Goal: Task Accomplishment & Management: Manage account settings

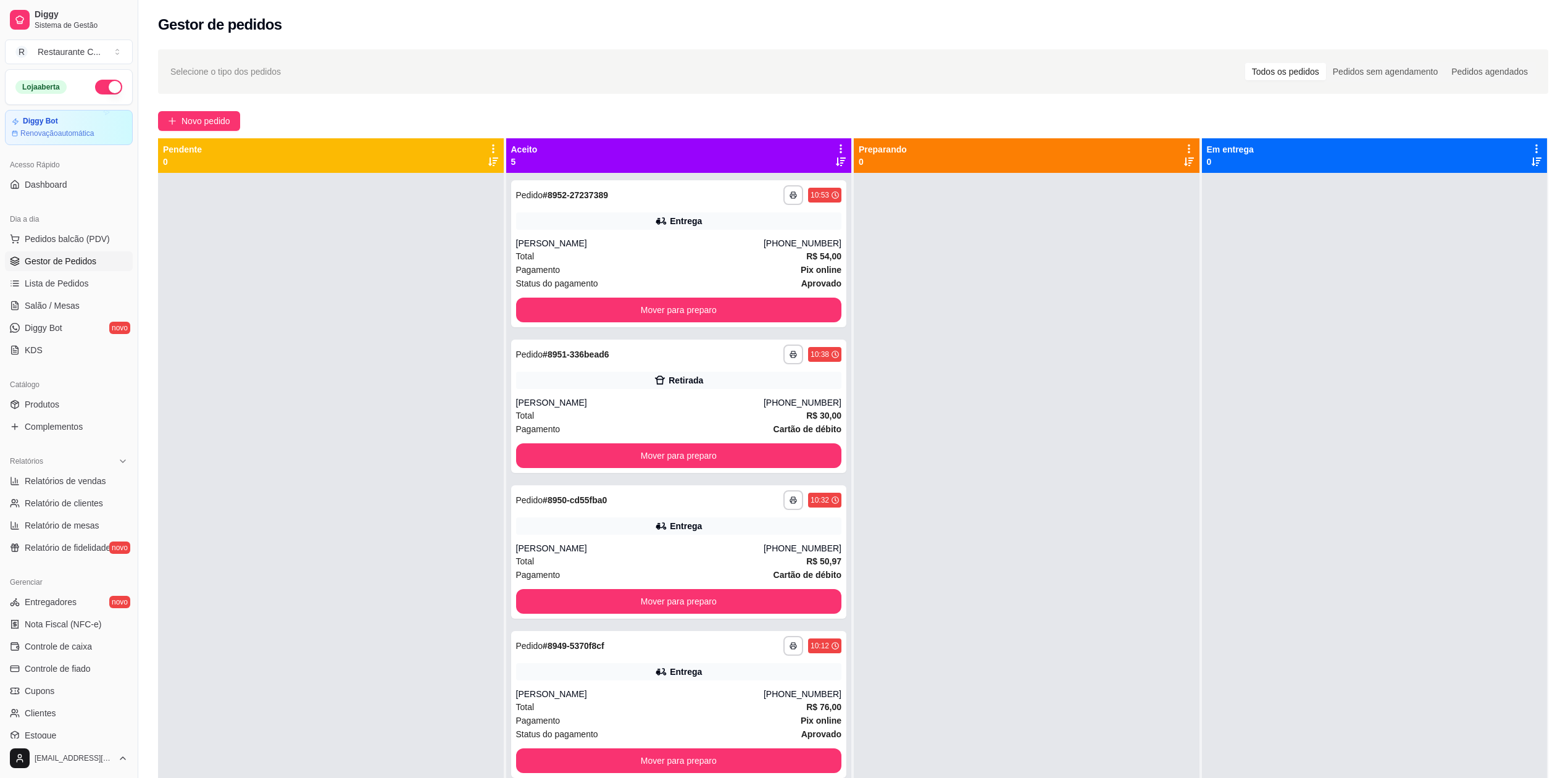
click at [274, 336] on div at bounding box center [330, 562] width 345 height 778
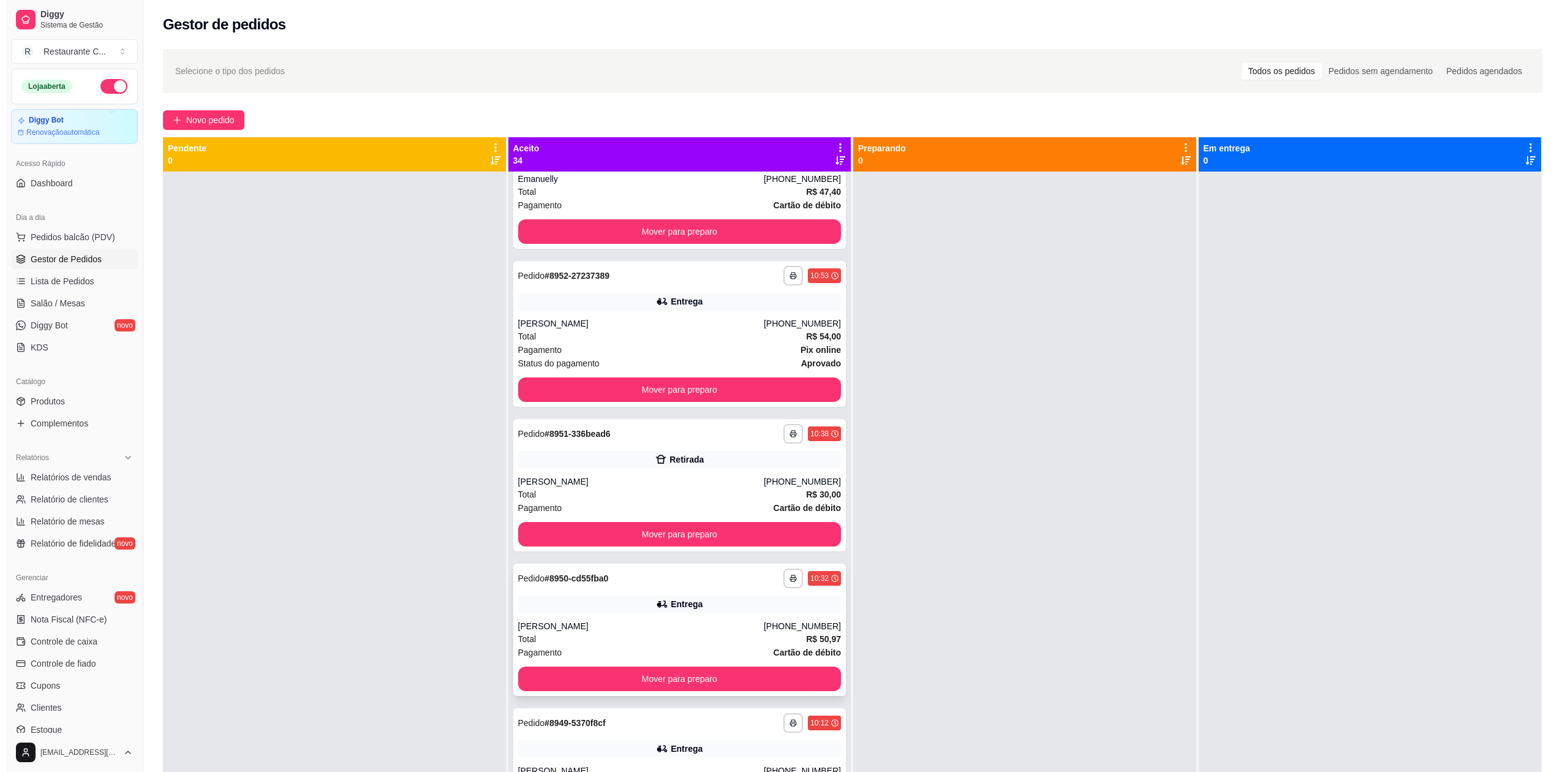
scroll to position [34, 0]
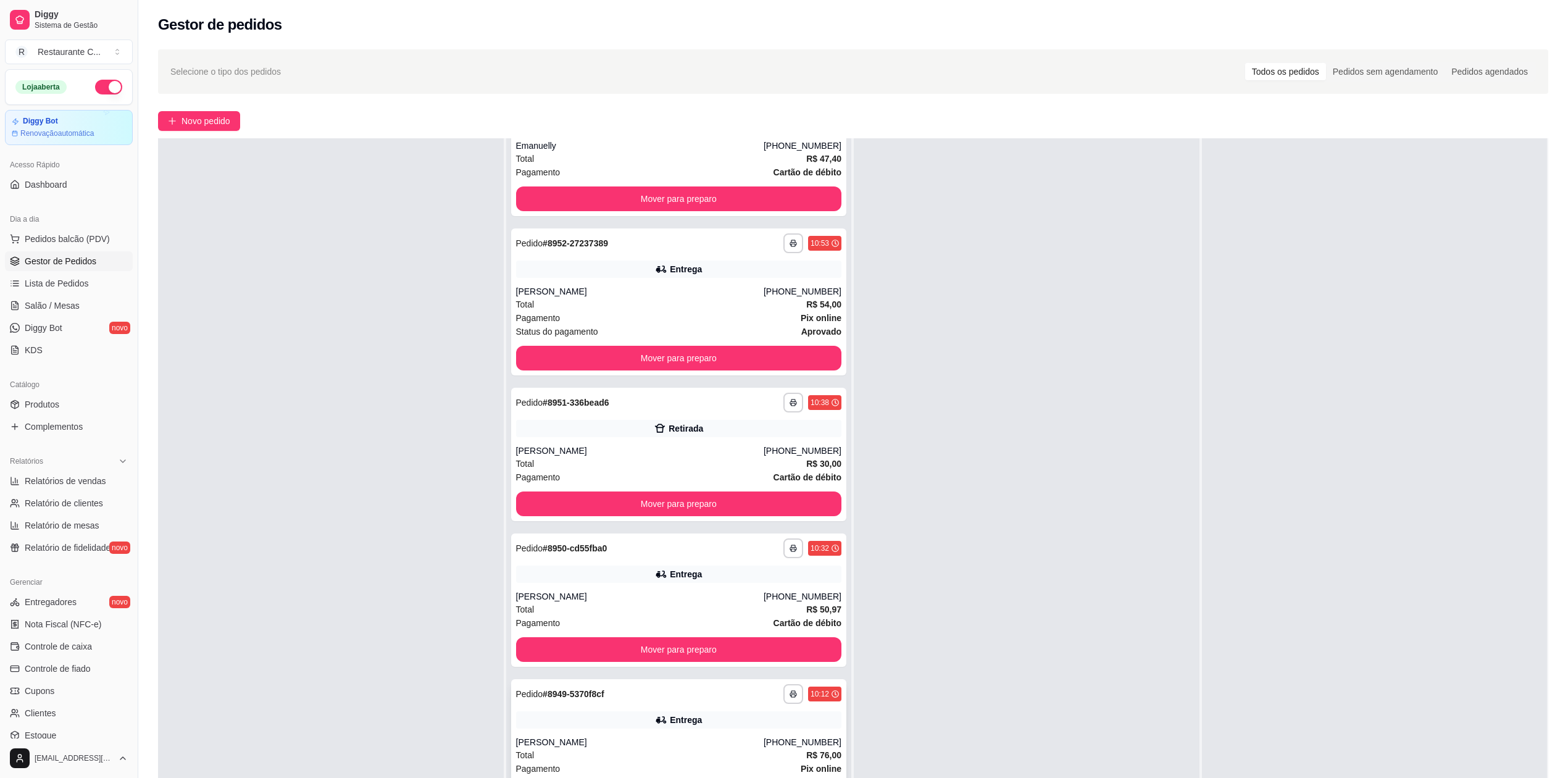
click at [714, 711] on div "Entrega" at bounding box center [679, 720] width 326 height 17
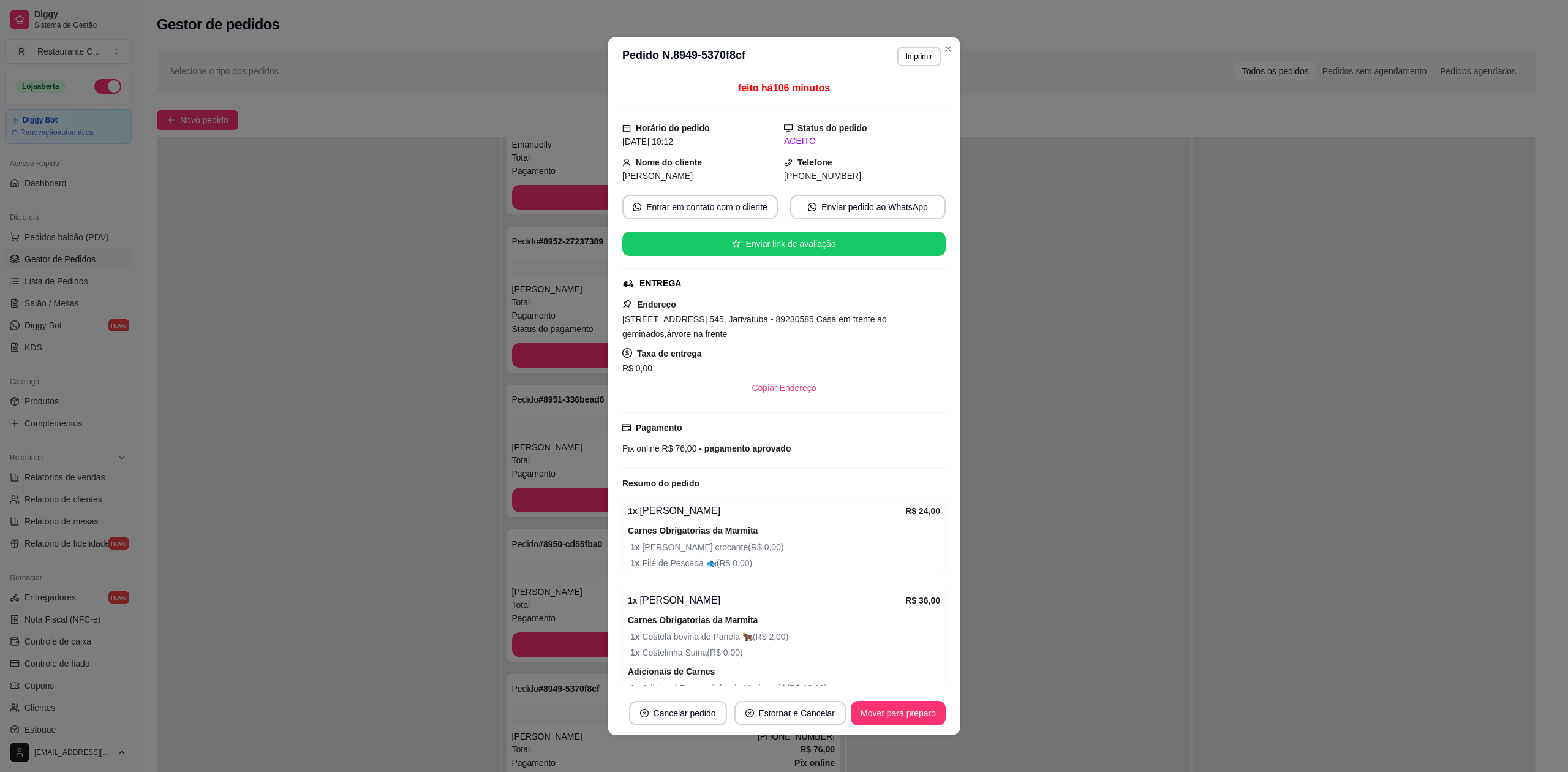
click at [912, 49] on button "Imprimir" at bounding box center [919, 56] width 43 height 19
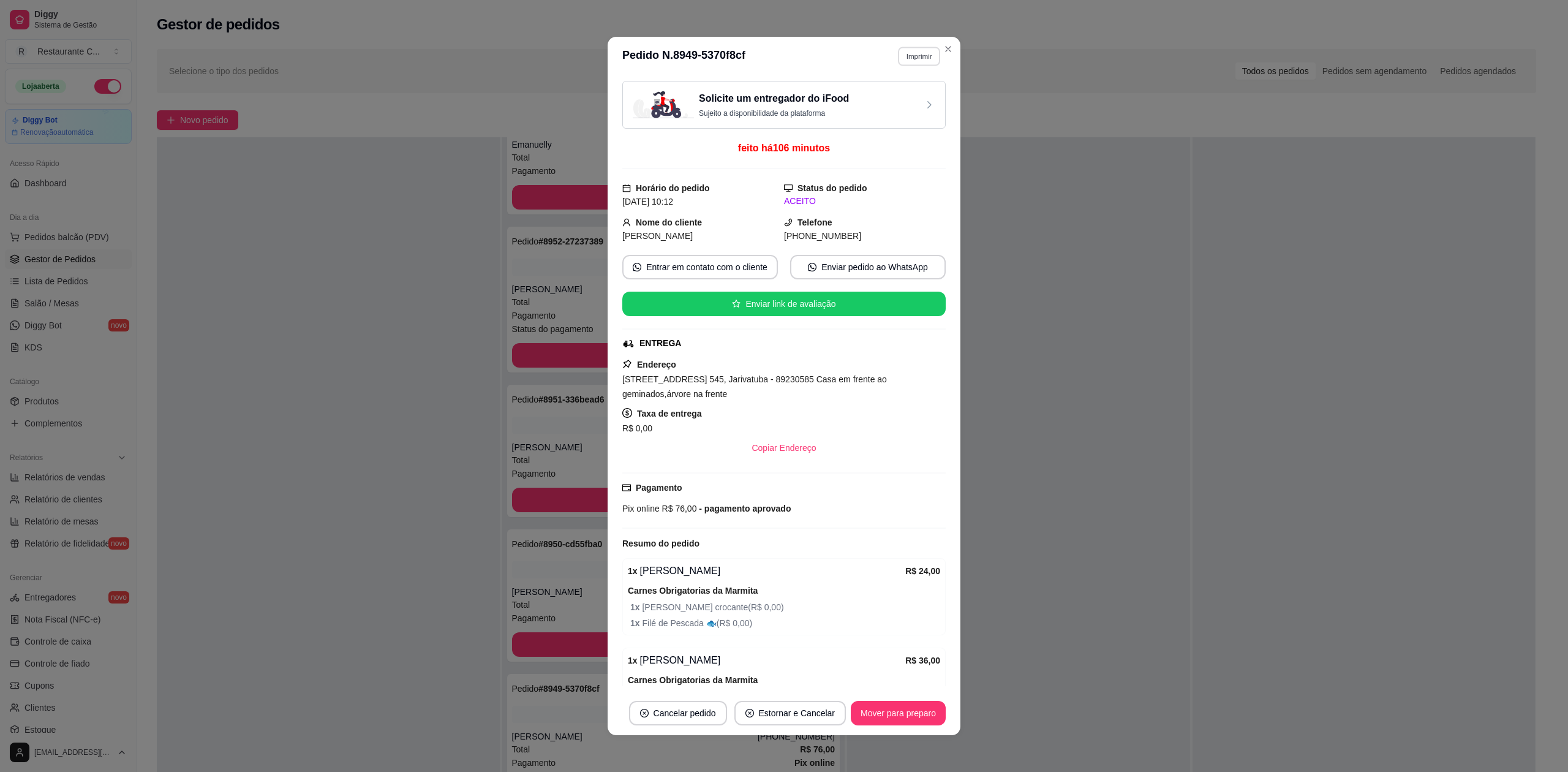
click at [907, 54] on button "Imprimir" at bounding box center [919, 56] width 42 height 19
click at [894, 98] on button "Delivery" at bounding box center [891, 99] width 89 height 19
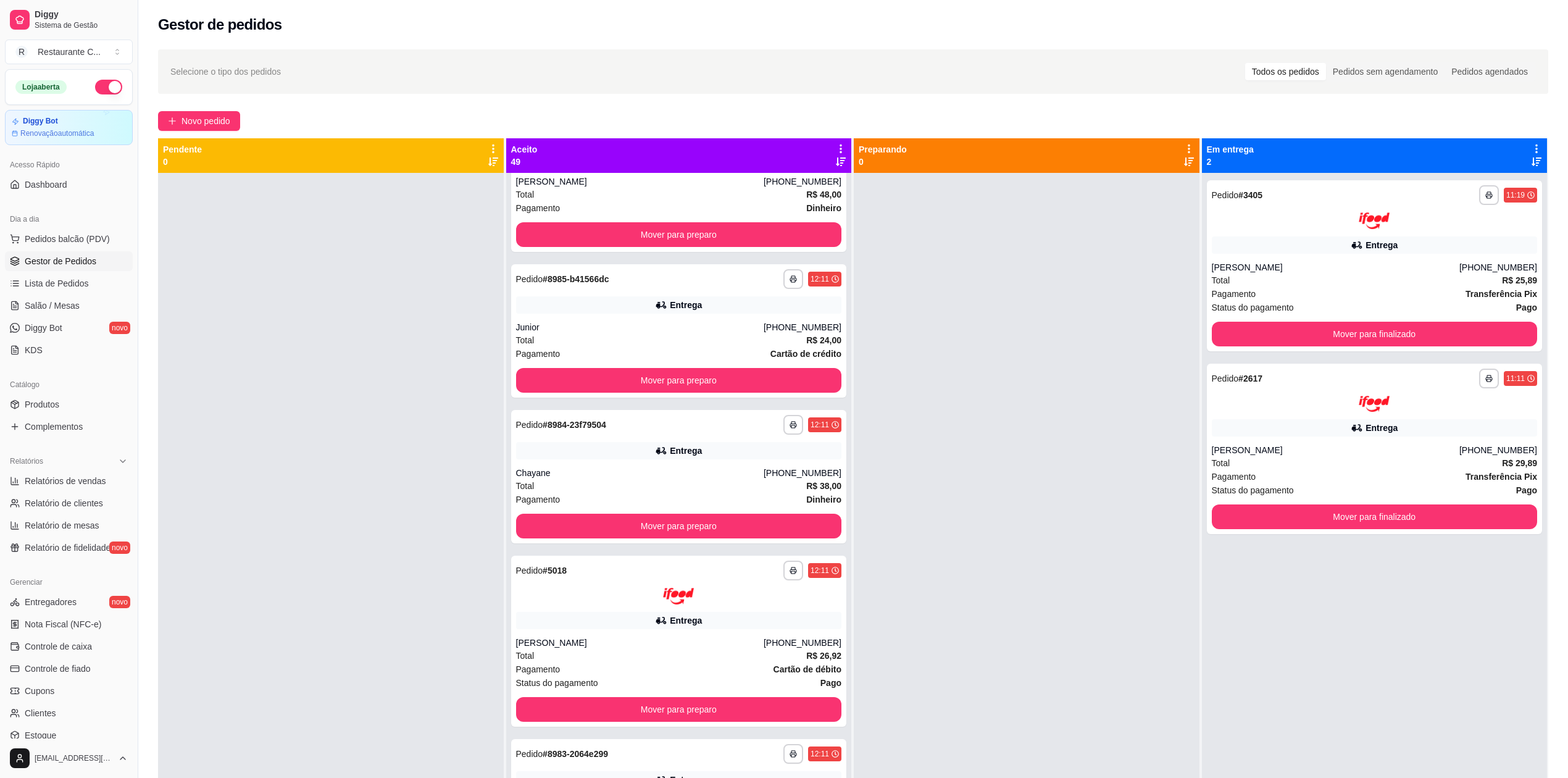
scroll to position [0, 0]
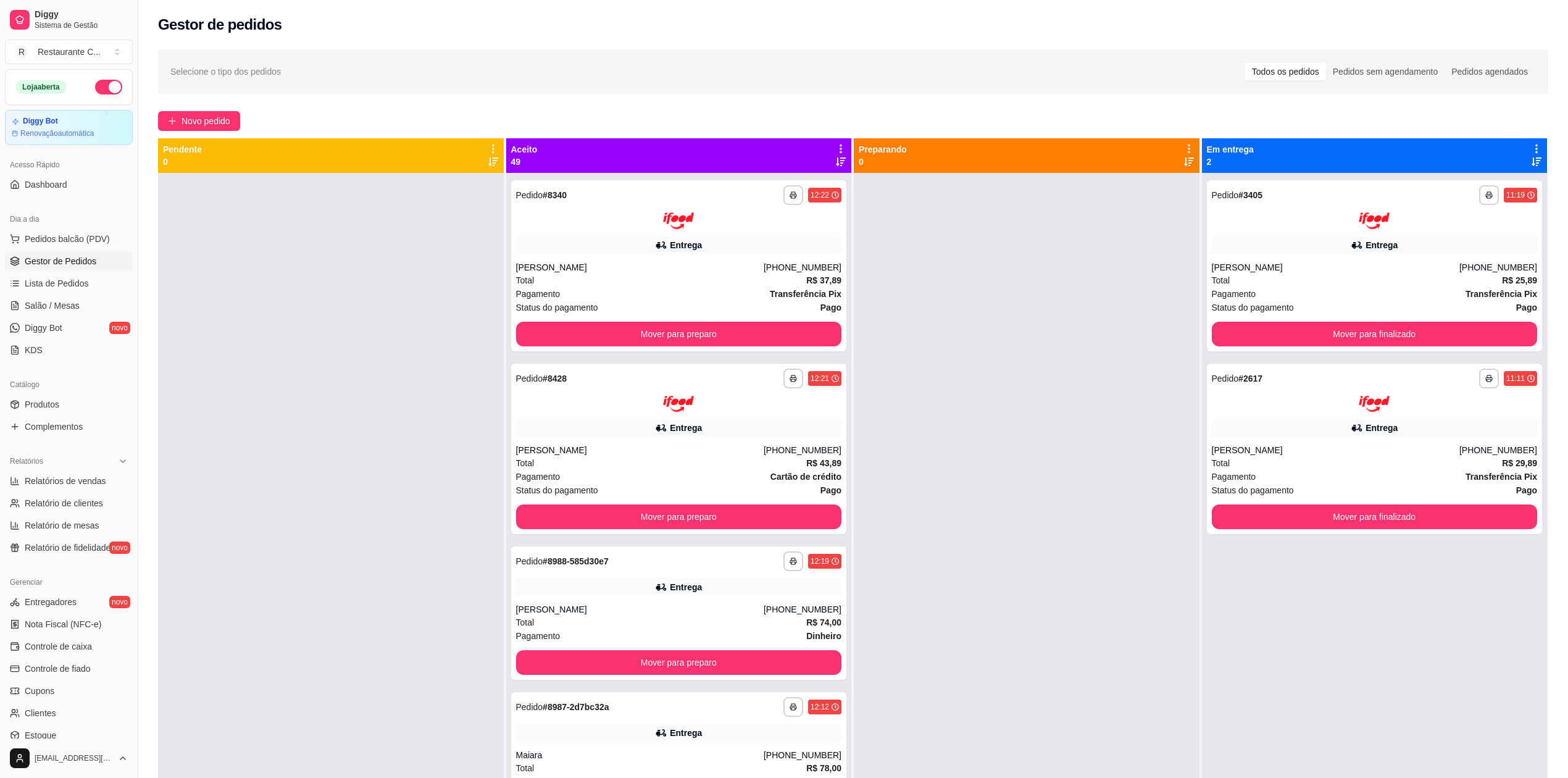
drag, startPoint x: 74, startPoint y: 263, endPoint x: 82, endPoint y: 263, distance: 8.0
click at [74, 263] on span "Gestor de Pedidos" at bounding box center [61, 261] width 72 height 12
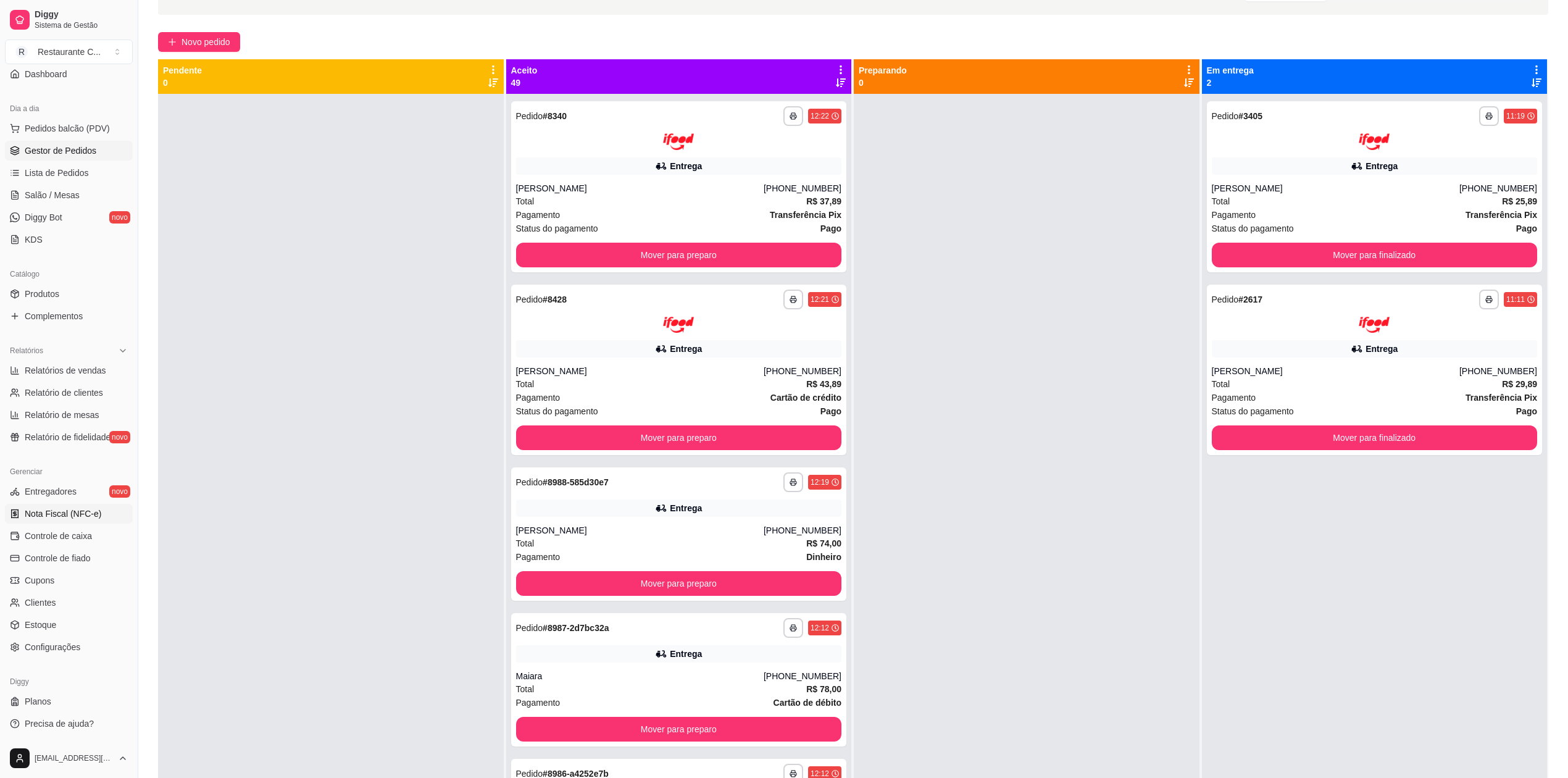
scroll to position [164, 0]
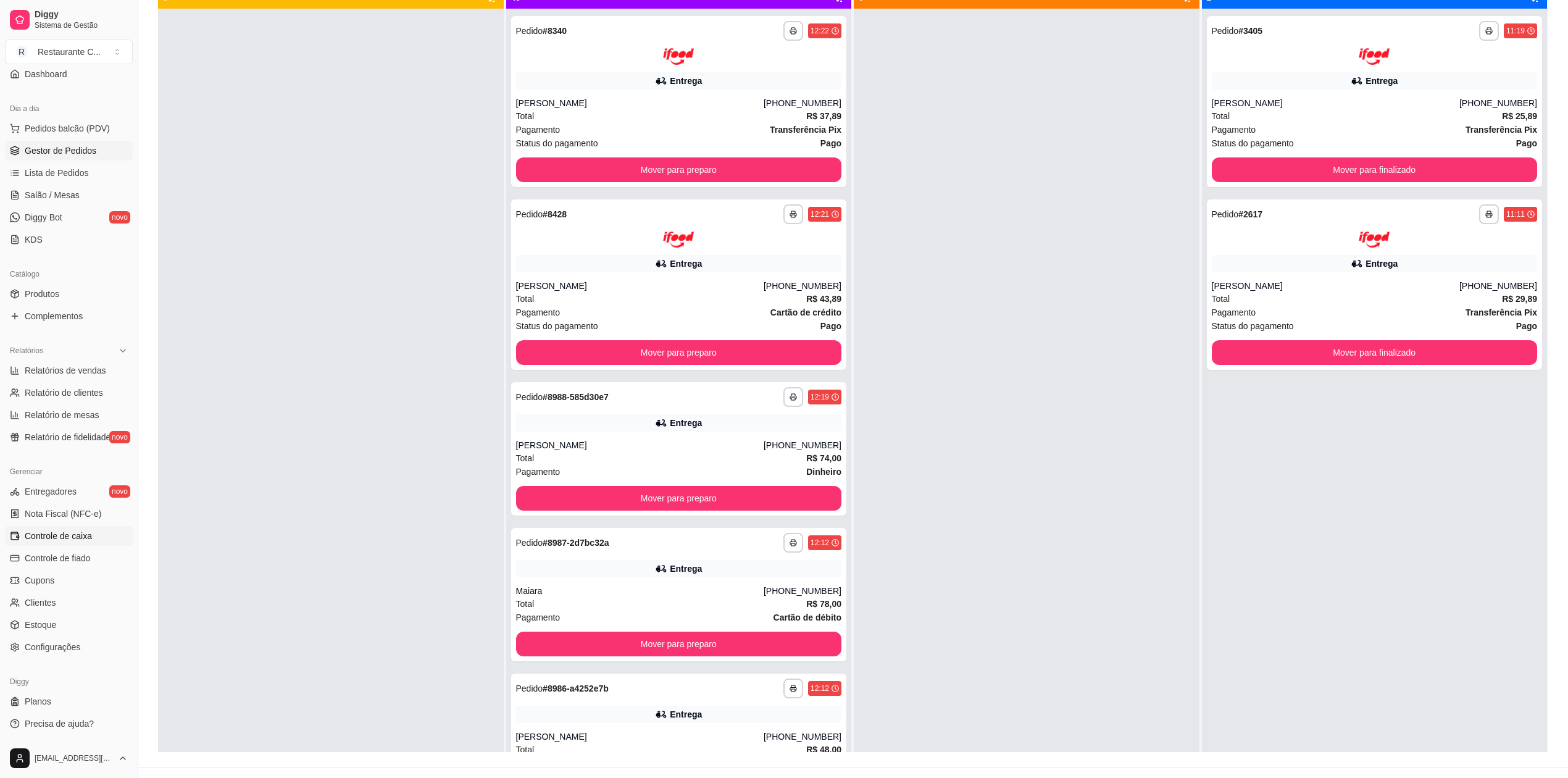
click at [79, 536] on span "Controle de caixa" at bounding box center [58, 536] width 67 height 12
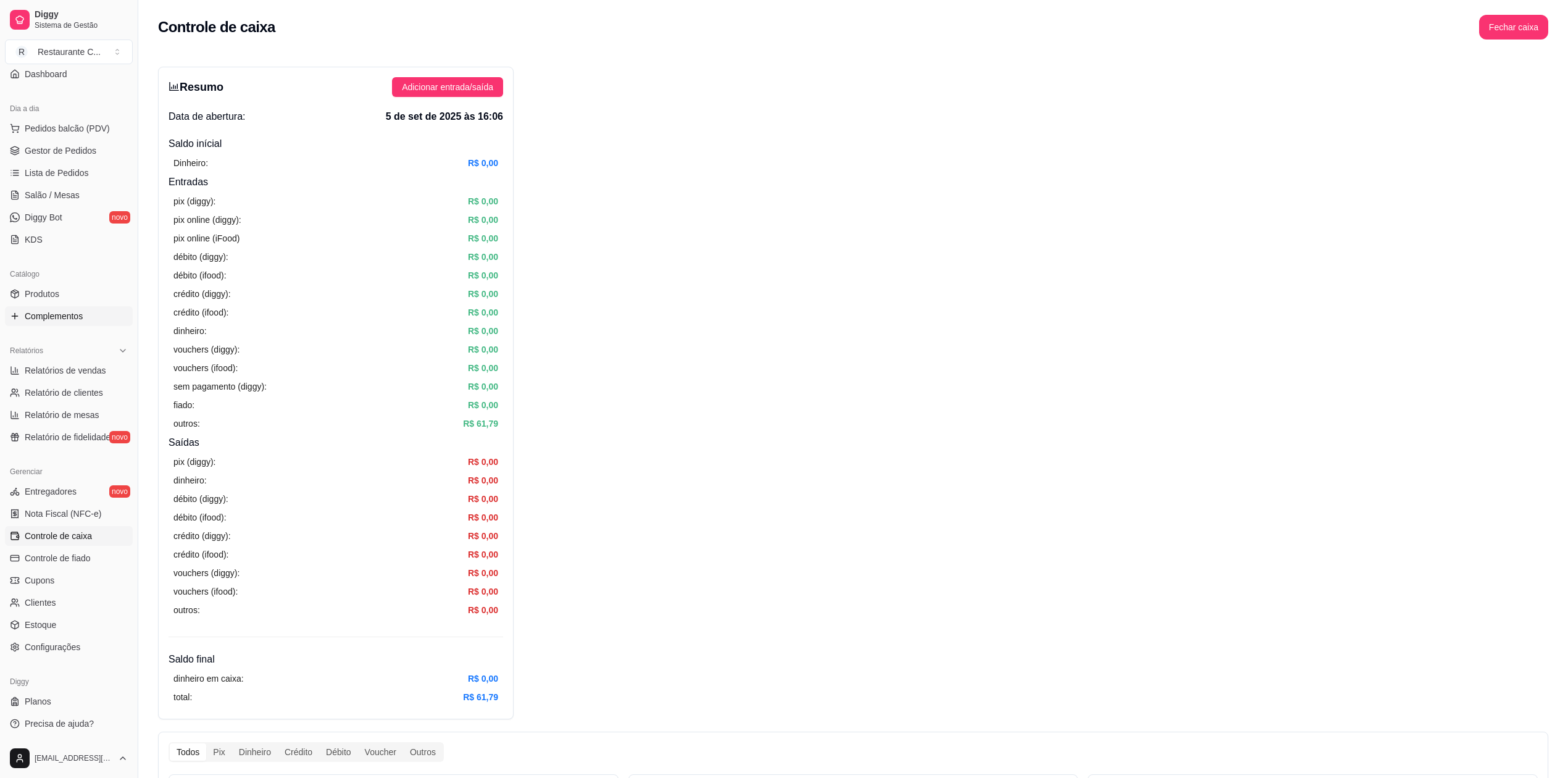
click at [74, 316] on span "Complementos" at bounding box center [54, 316] width 58 height 12
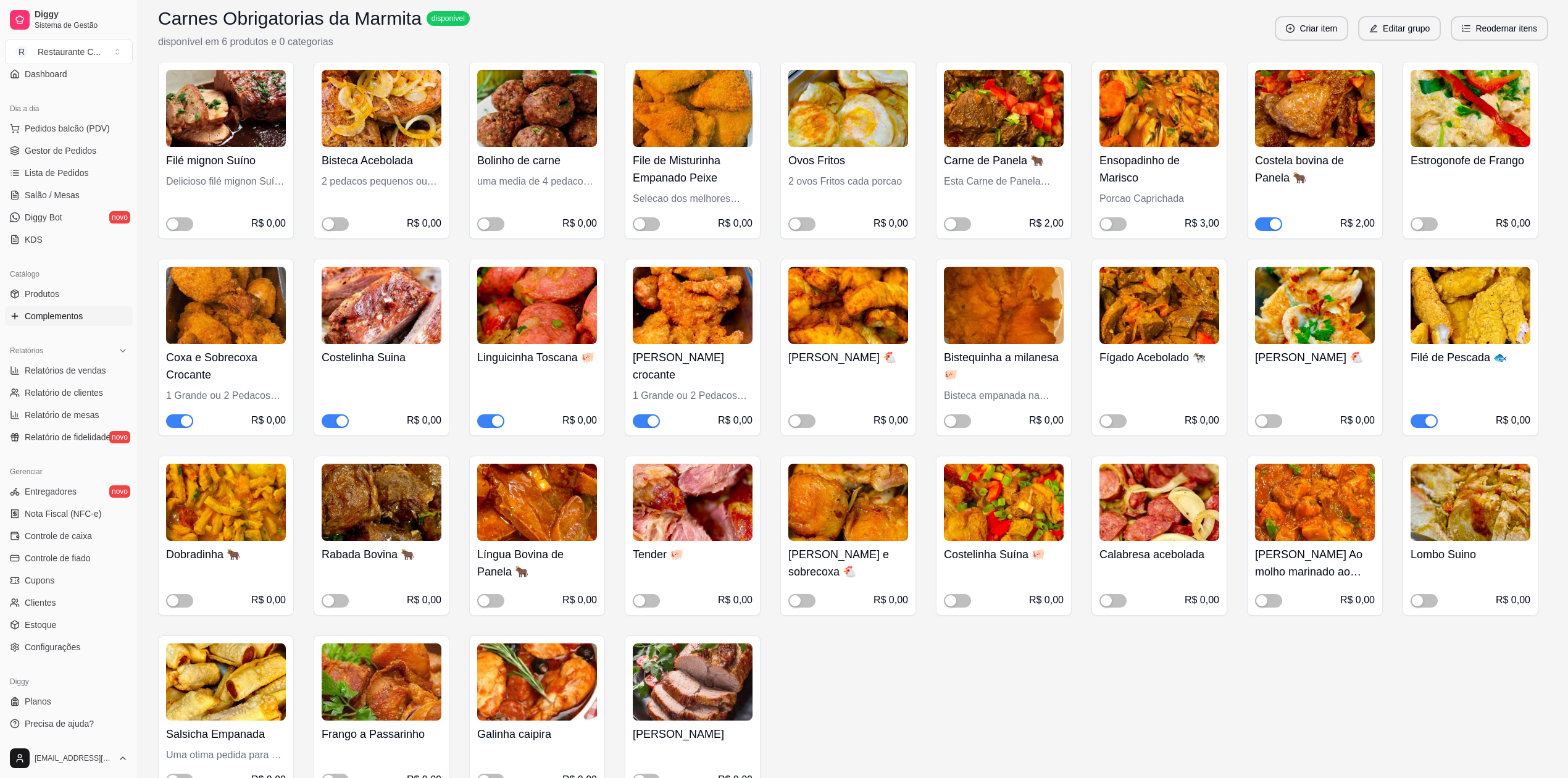
scroll to position [164, 0]
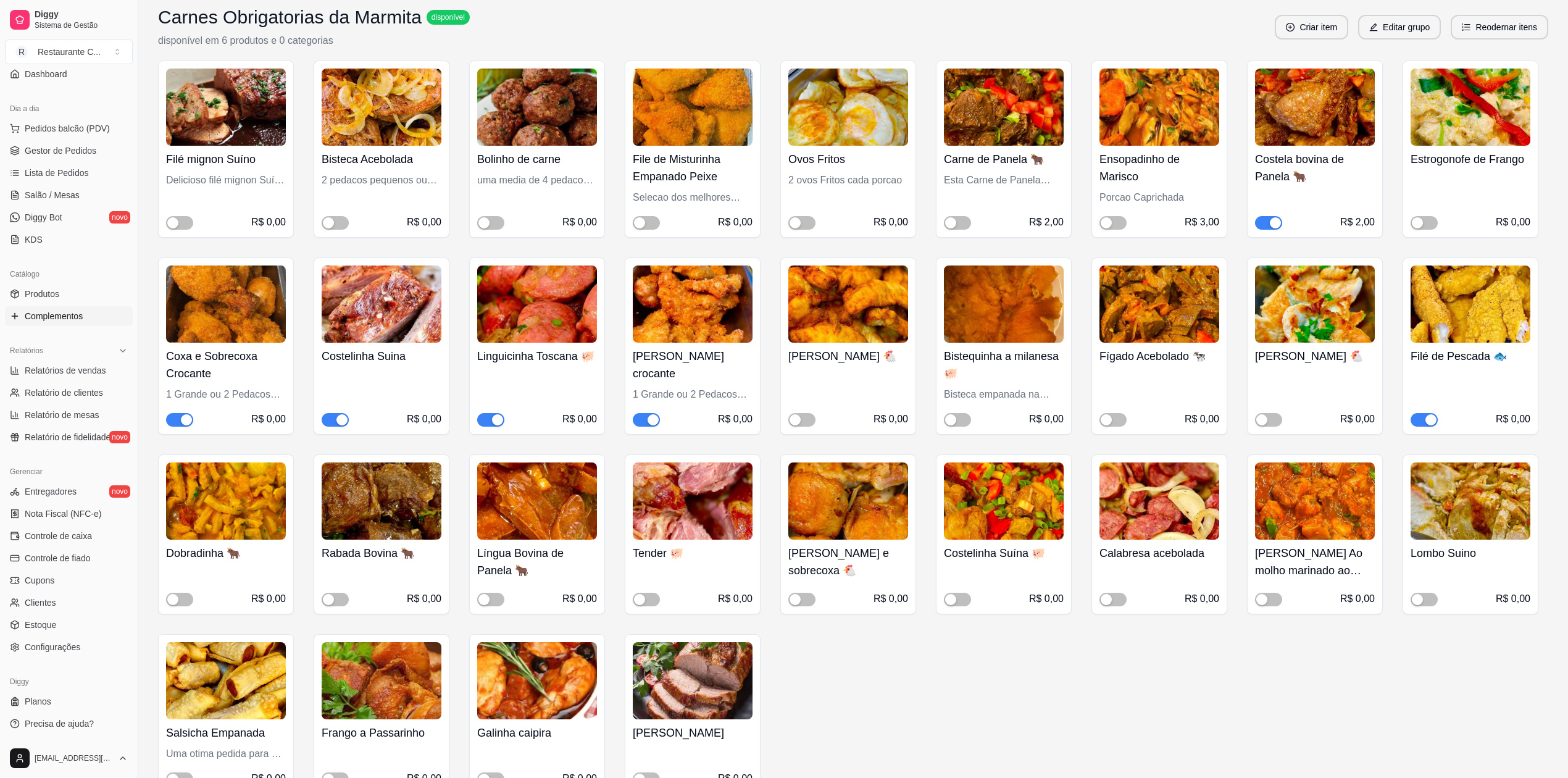
click at [327, 423] on span "button" at bounding box center [335, 419] width 27 height 14
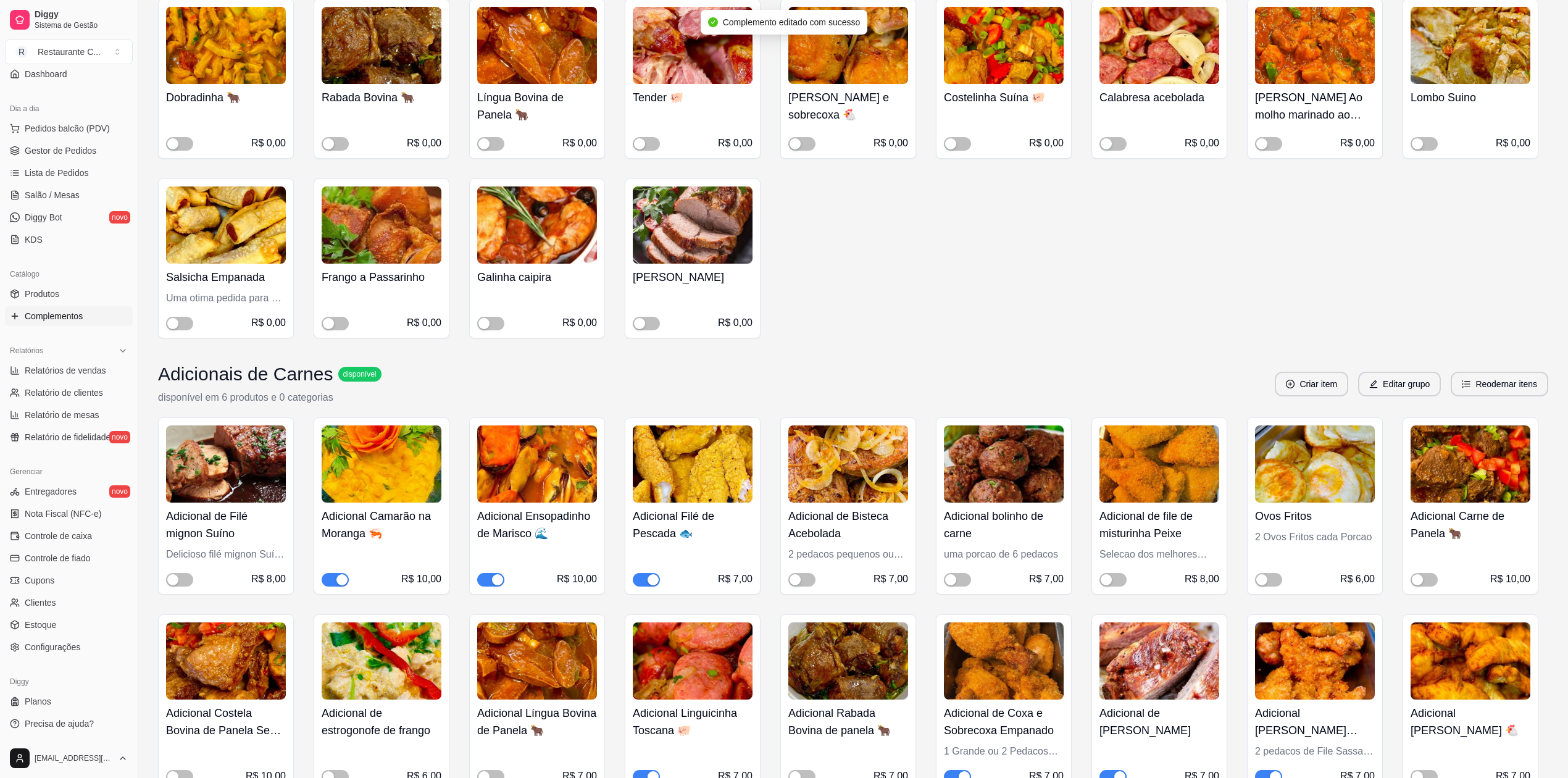
scroll to position [905, 0]
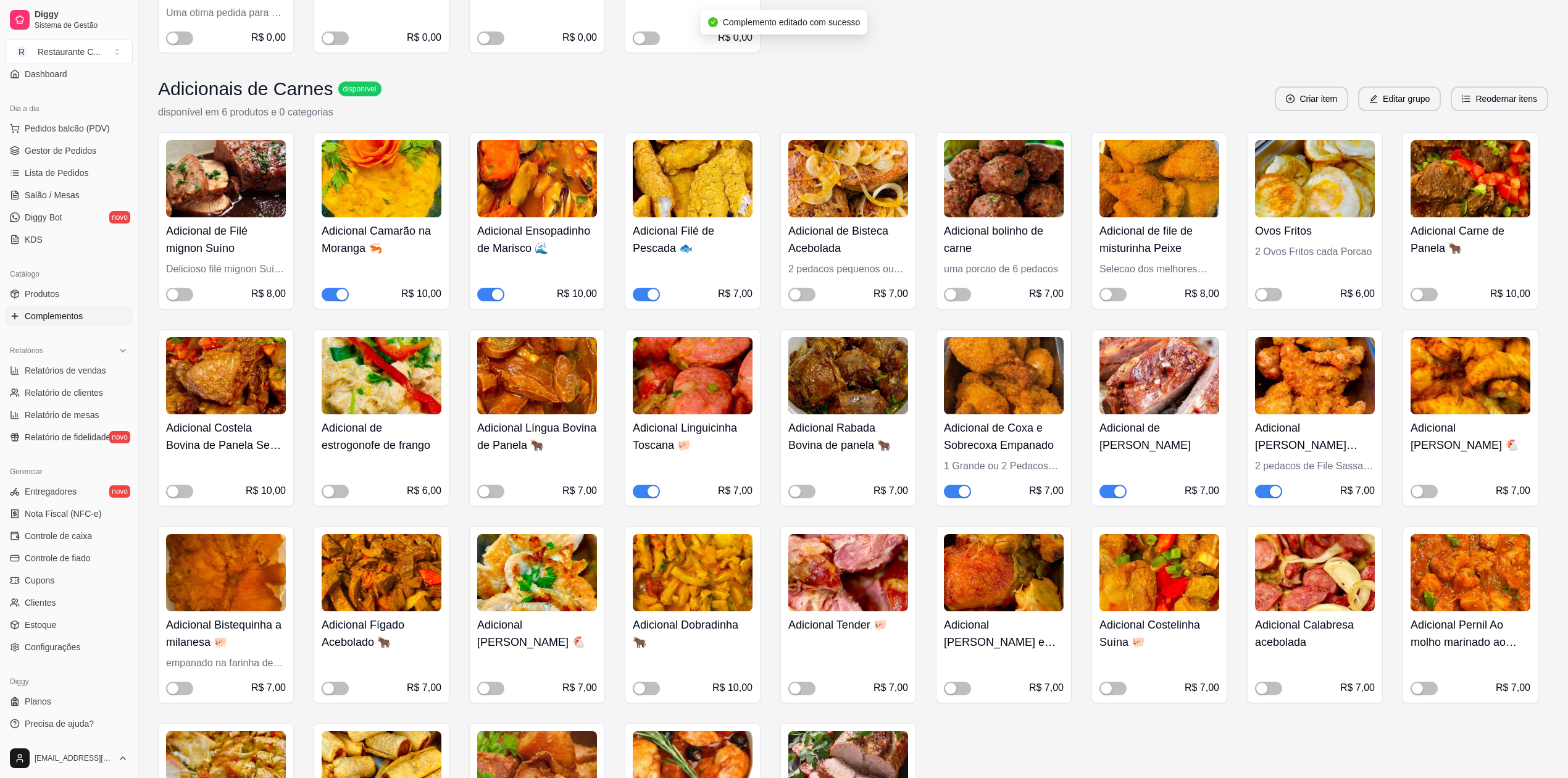
click at [1108, 491] on span "button" at bounding box center [1113, 491] width 27 height 14
click at [74, 152] on span "Gestor de Pedidos" at bounding box center [61, 150] width 72 height 12
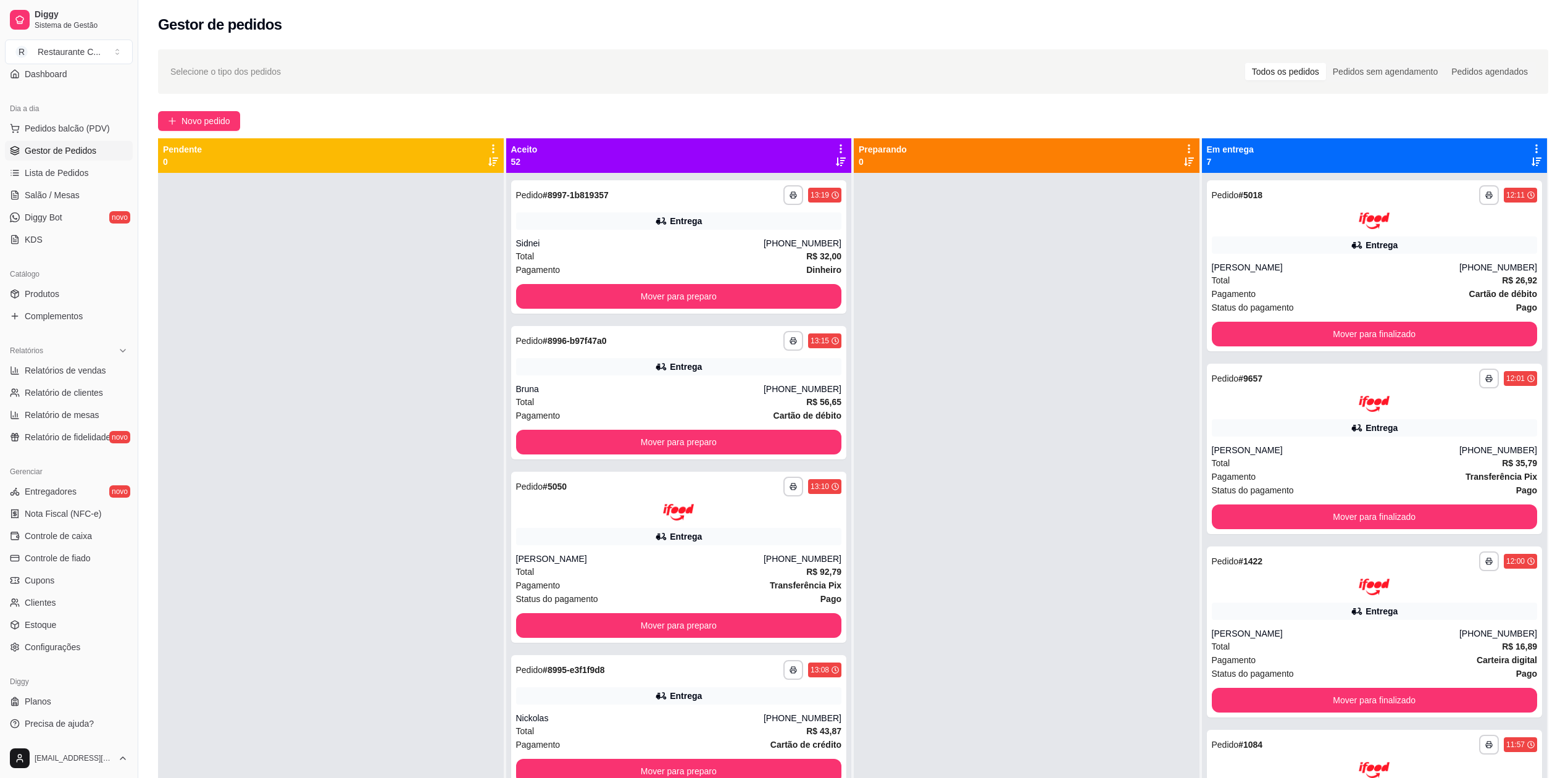
click at [1057, 346] on div at bounding box center [1026, 562] width 345 height 778
click at [621, 370] on div "Entrega" at bounding box center [679, 366] width 326 height 17
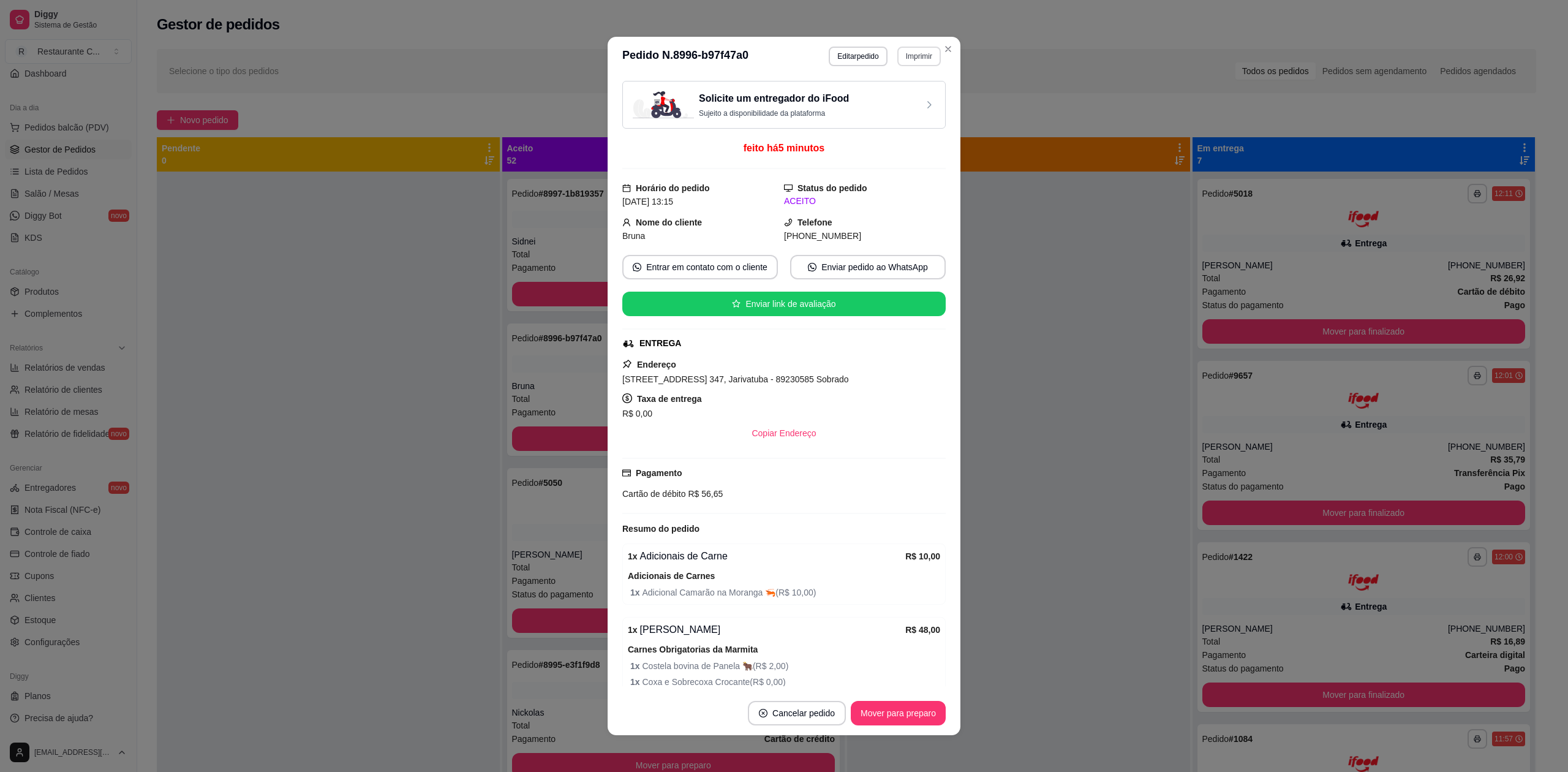
click at [910, 50] on button "Imprimir" at bounding box center [919, 56] width 43 height 19
click at [910, 54] on button "Imprimir" at bounding box center [919, 56] width 42 height 19
click at [883, 97] on button "Delivery" at bounding box center [891, 99] width 89 height 19
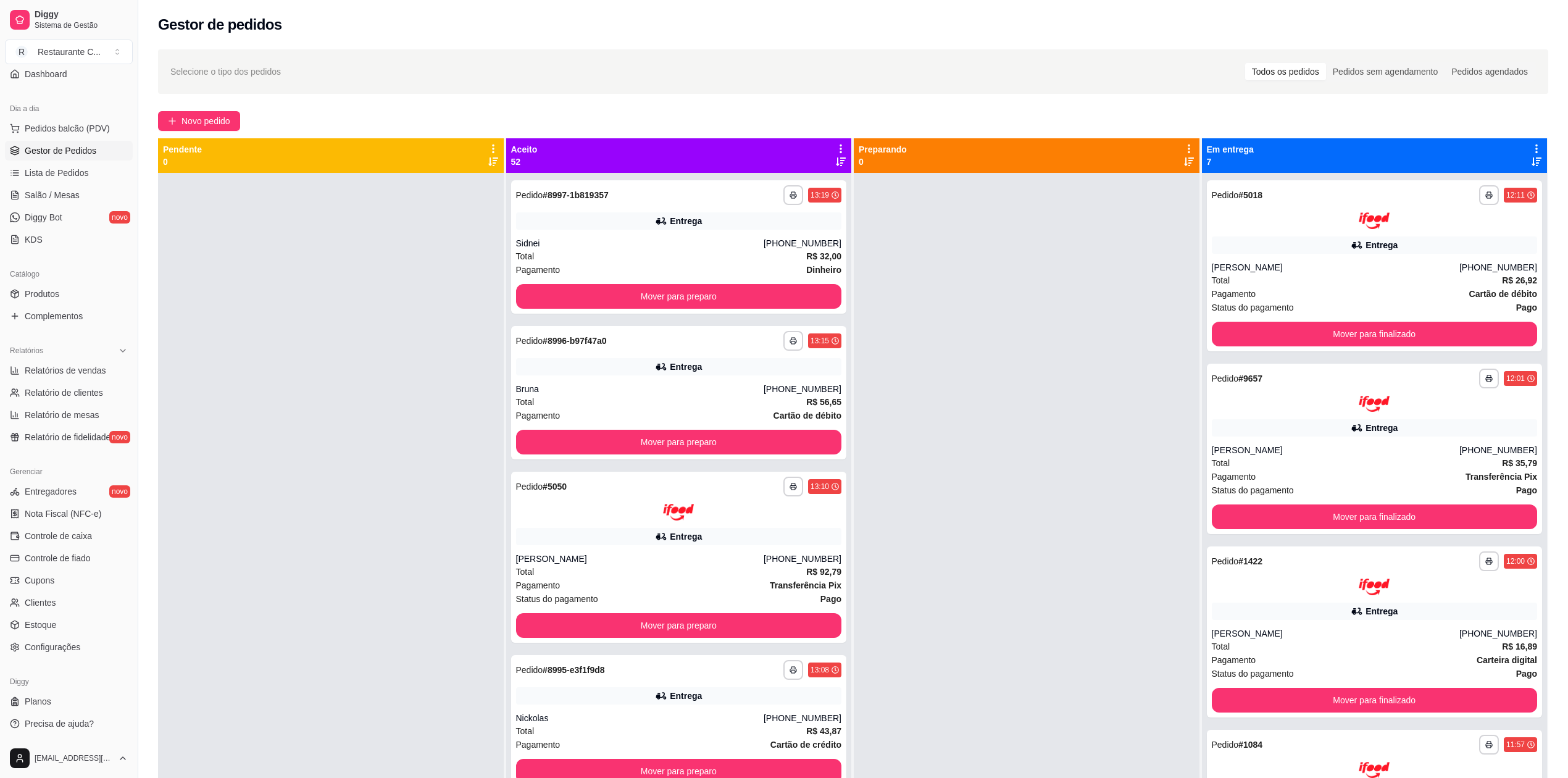
click at [1008, 267] on div at bounding box center [1026, 562] width 345 height 778
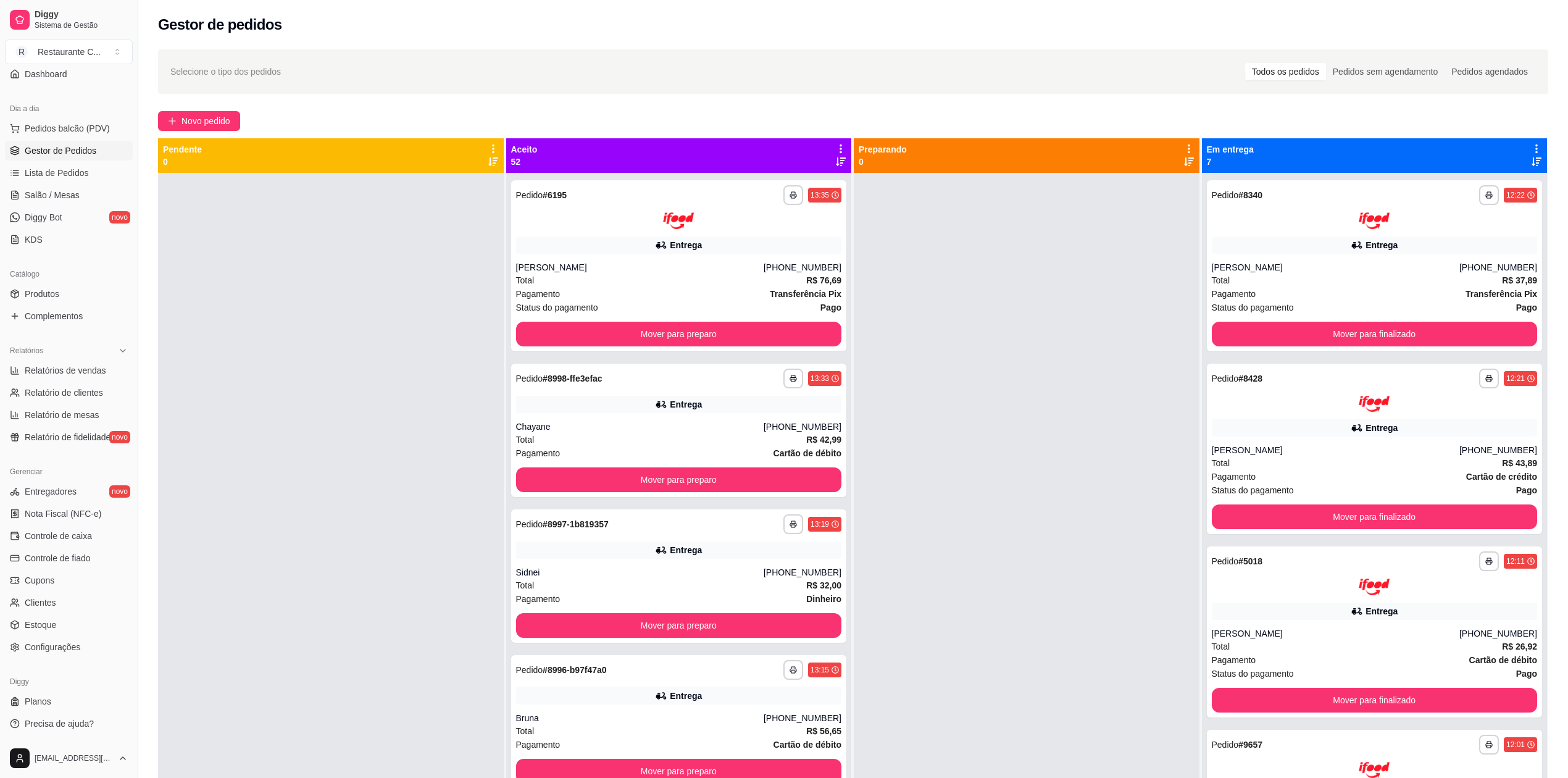
click at [984, 267] on div at bounding box center [1026, 562] width 345 height 778
click at [835, 144] on icon at bounding box center [840, 148] width 11 height 11
click at [751, 194] on span "Com essa opção você tem a opção de mover todos os pedidos que estão em uma etap…" at bounding box center [740, 193] width 183 height 29
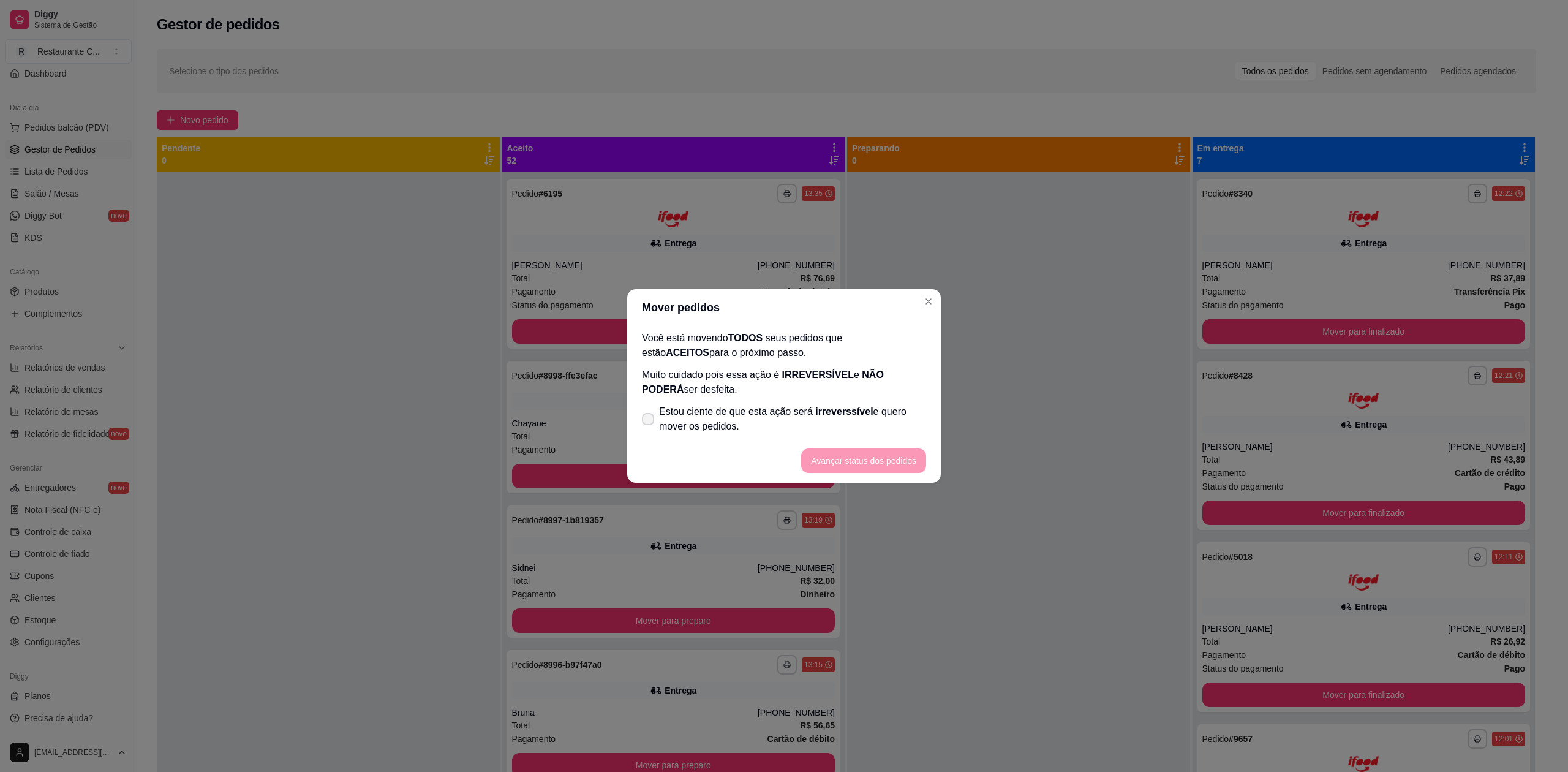
click at [689, 428] on span "Estou ciente de que esta ação será irreverssível e quero mover os pedidos." at bounding box center [792, 419] width 267 height 29
click at [649, 428] on input "Estou ciente de que esta ação será irreverssível e quero mover os pedidos." at bounding box center [645, 425] width 8 height 8
checkbox input "true"
click at [876, 459] on button "Avançar status dos pedidos" at bounding box center [863, 461] width 125 height 25
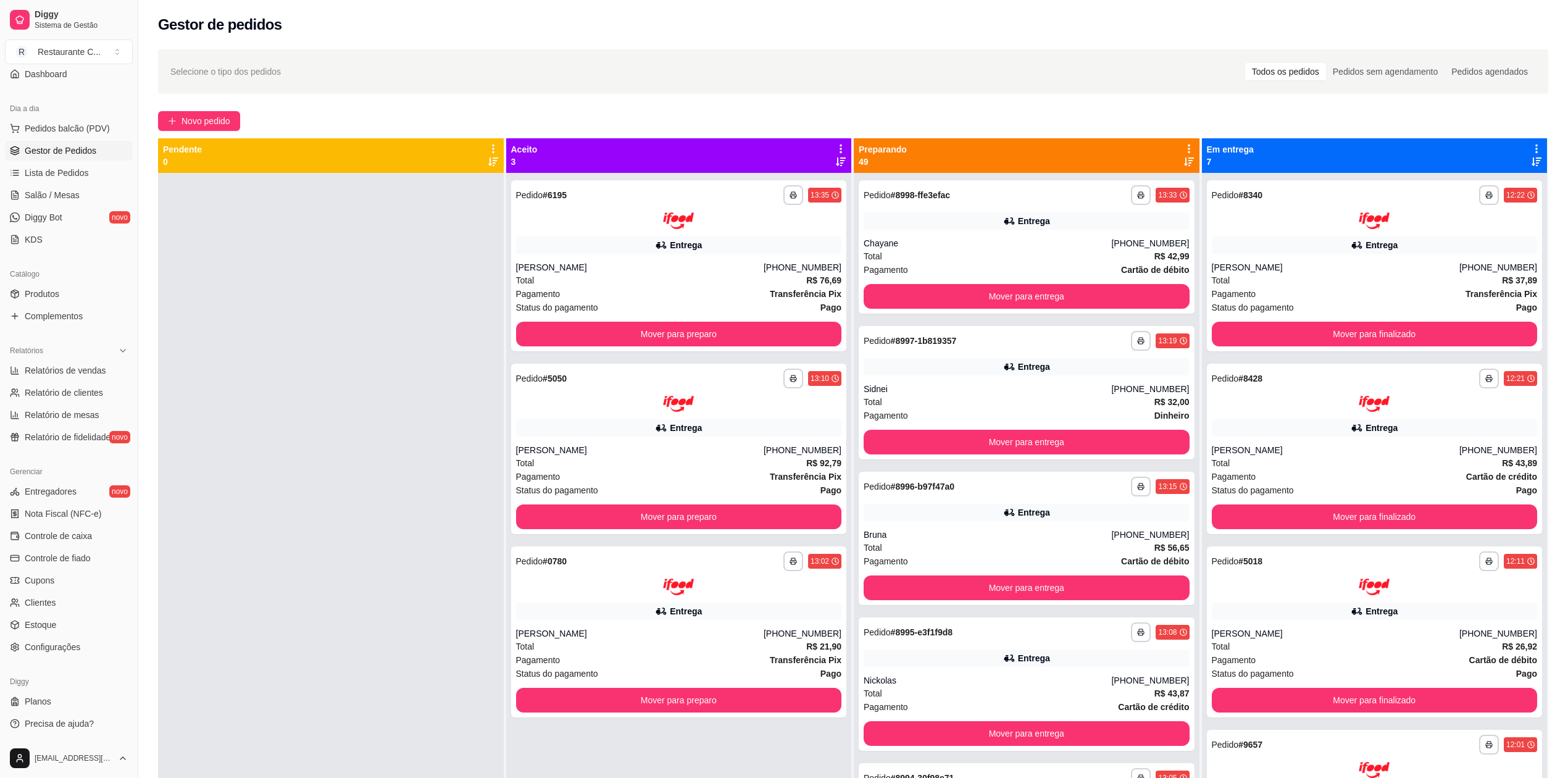
click at [1183, 150] on icon at bounding box center [1189, 148] width 11 height 11
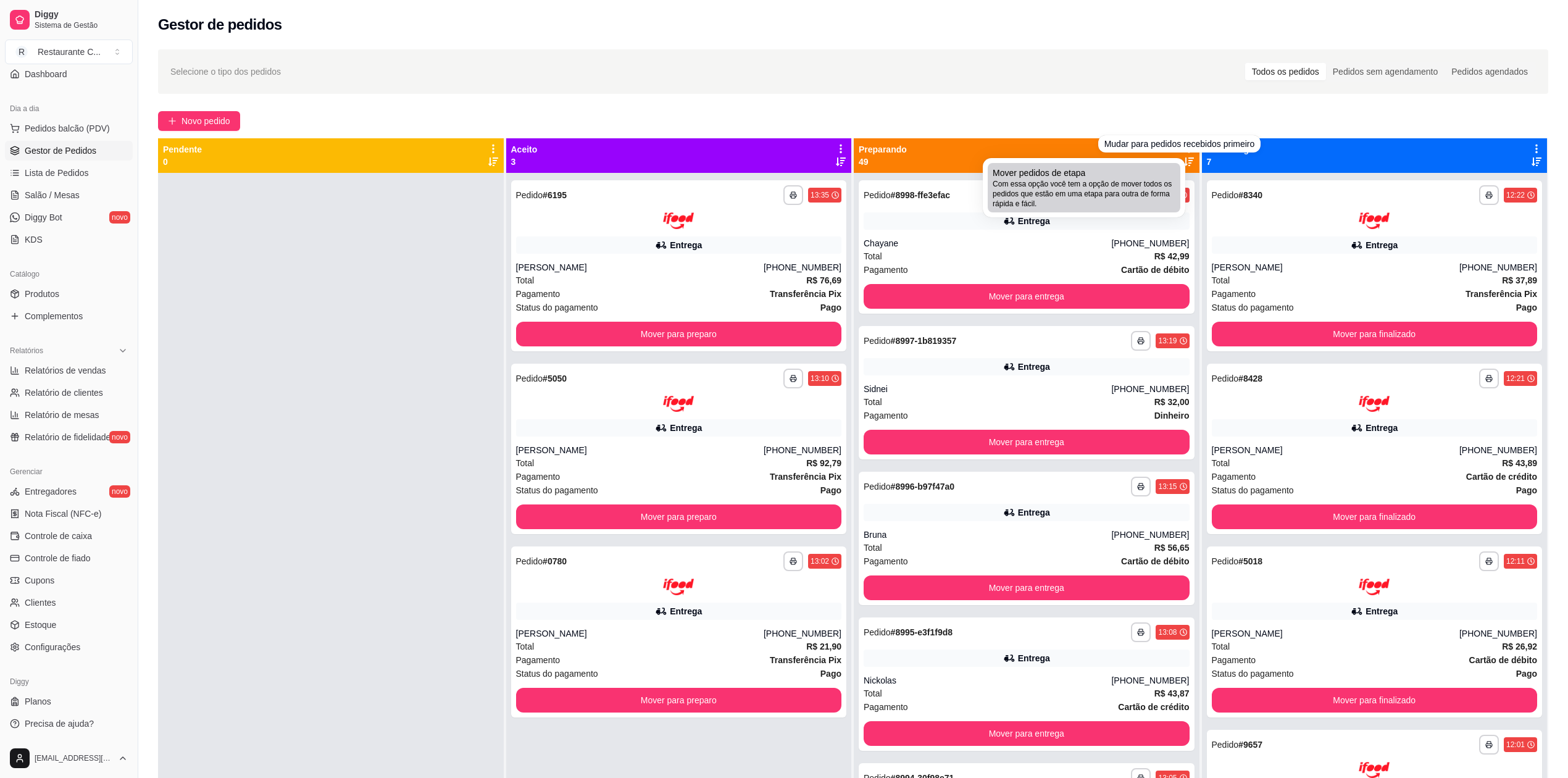
click at [1136, 179] on span "Com essa opção você tem a opção de mover todos os pedidos que estão em uma etap…" at bounding box center [1084, 193] width 183 height 29
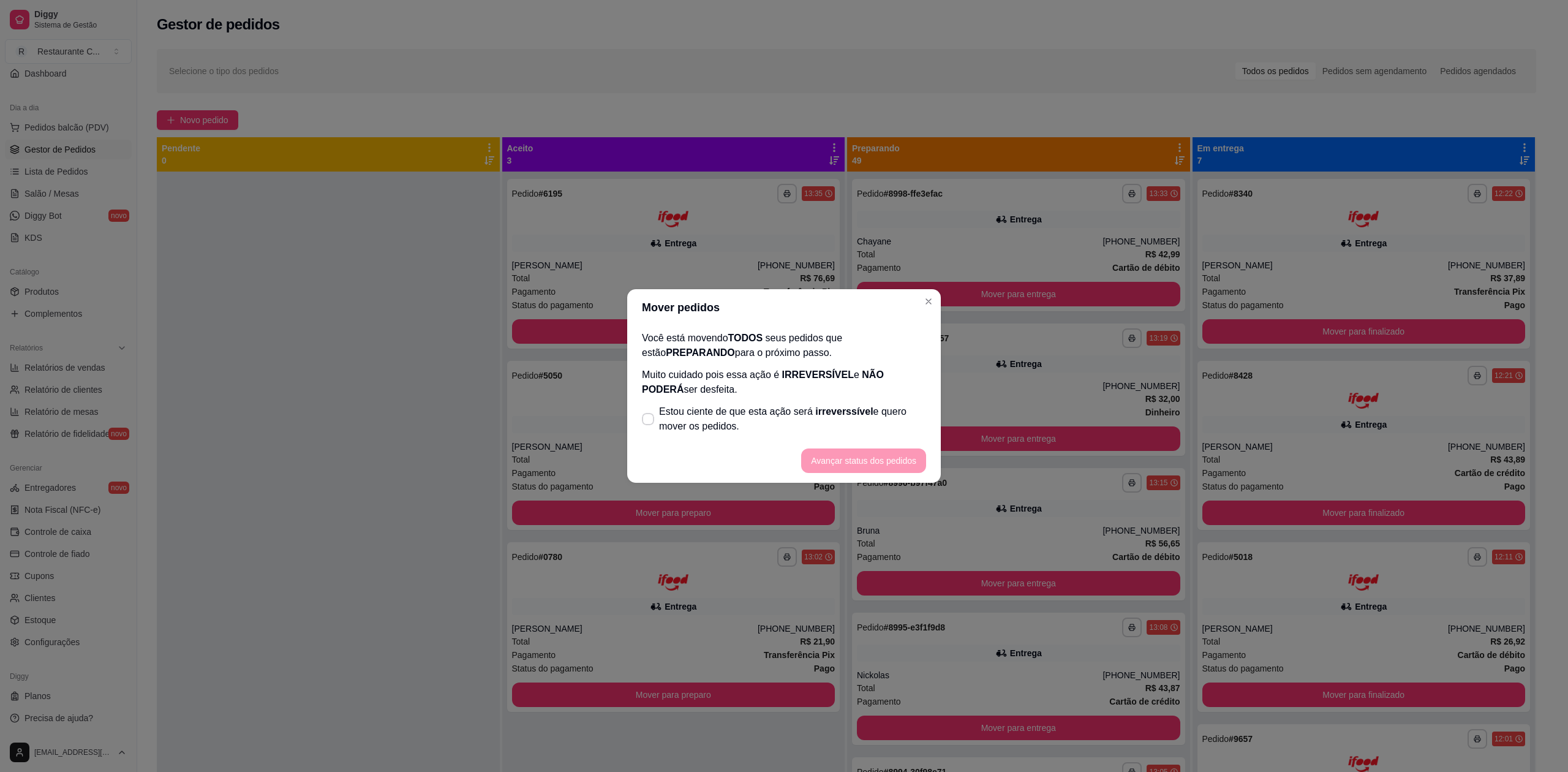
drag, startPoint x: 763, startPoint y: 388, endPoint x: 762, endPoint y: 402, distance: 14.0
click at [763, 390] on p "Muito cuidado pois essa ação é IRREVERSÍVEL e NÃO PODERÁ ser desfeita." at bounding box center [784, 382] width 284 height 29
click at [775, 427] on span "Estou ciente de que esta ação será irreverssível e quero mover os pedidos." at bounding box center [792, 419] width 267 height 29
click at [649, 427] on input "Estou ciente de que esta ação será irreverssível e quero mover os pedidos." at bounding box center [645, 425] width 8 height 8
checkbox input "true"
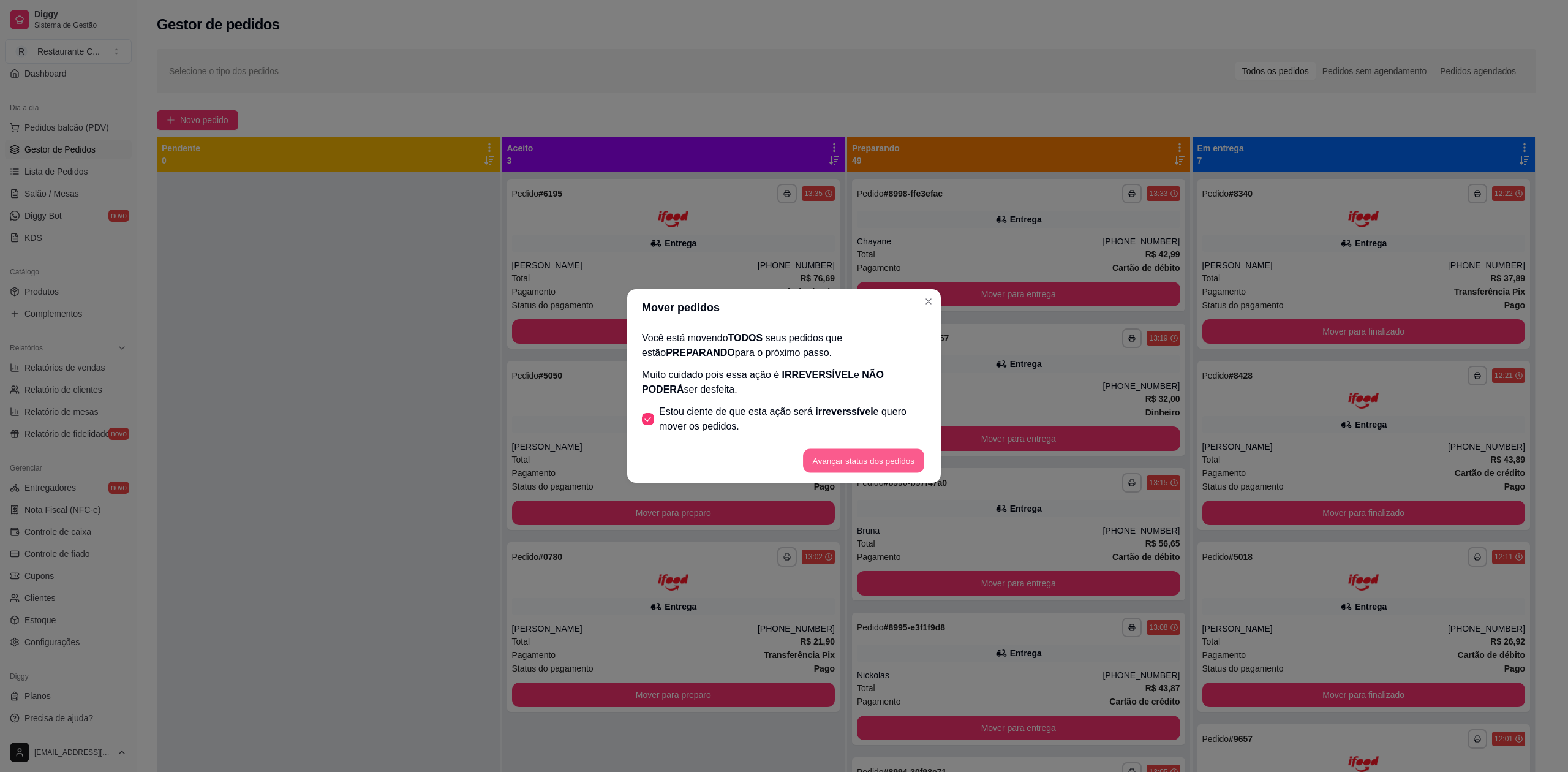
click at [860, 466] on button "Avançar status dos pedidos" at bounding box center [863, 461] width 121 height 24
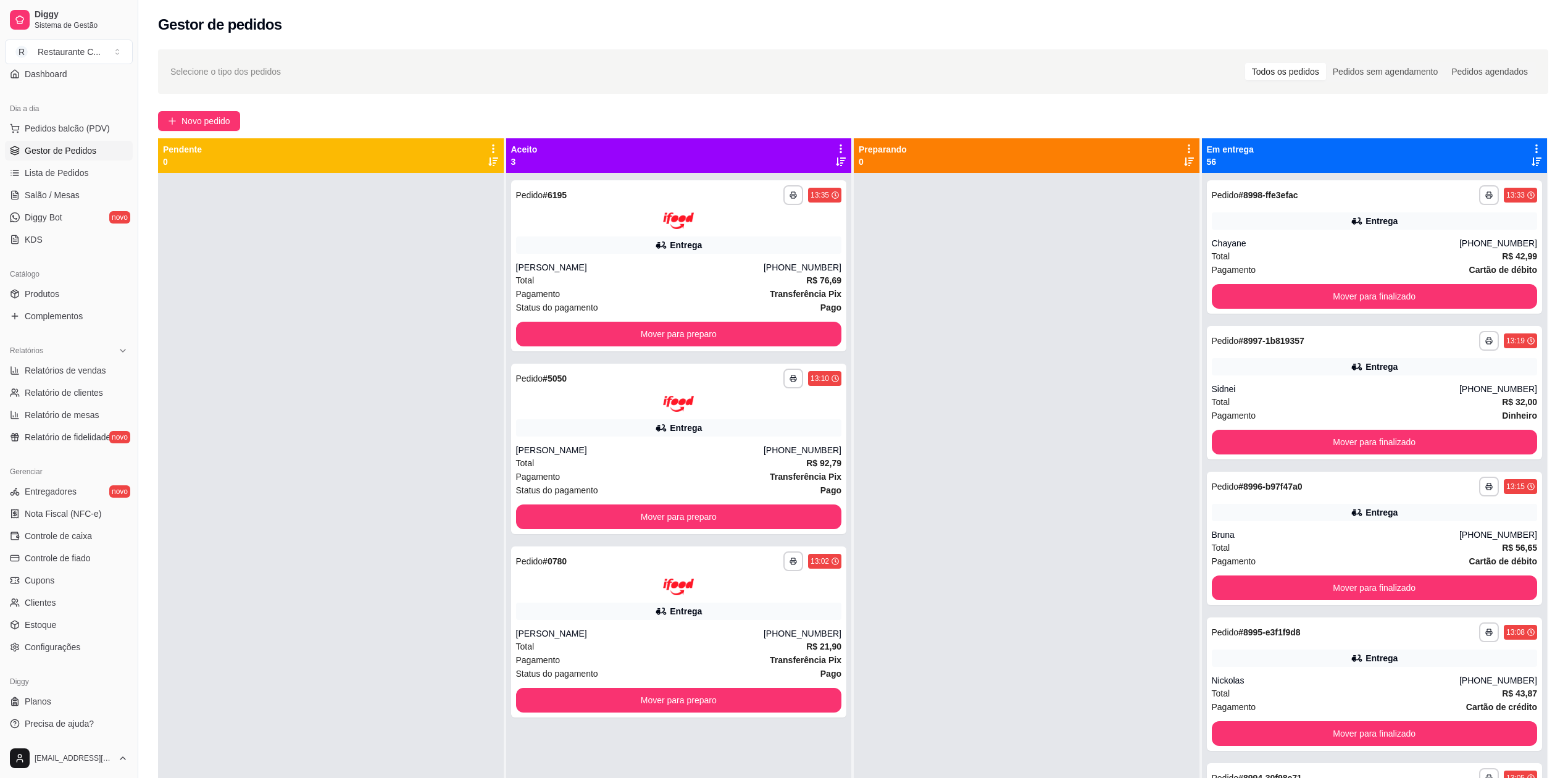
click at [1531, 147] on icon at bounding box center [1536, 148] width 11 height 11
click at [1443, 176] on div "Mover pedidos de etapa Com essa opção você tem a opção de mover todos os pedido…" at bounding box center [1429, 187] width 183 height 42
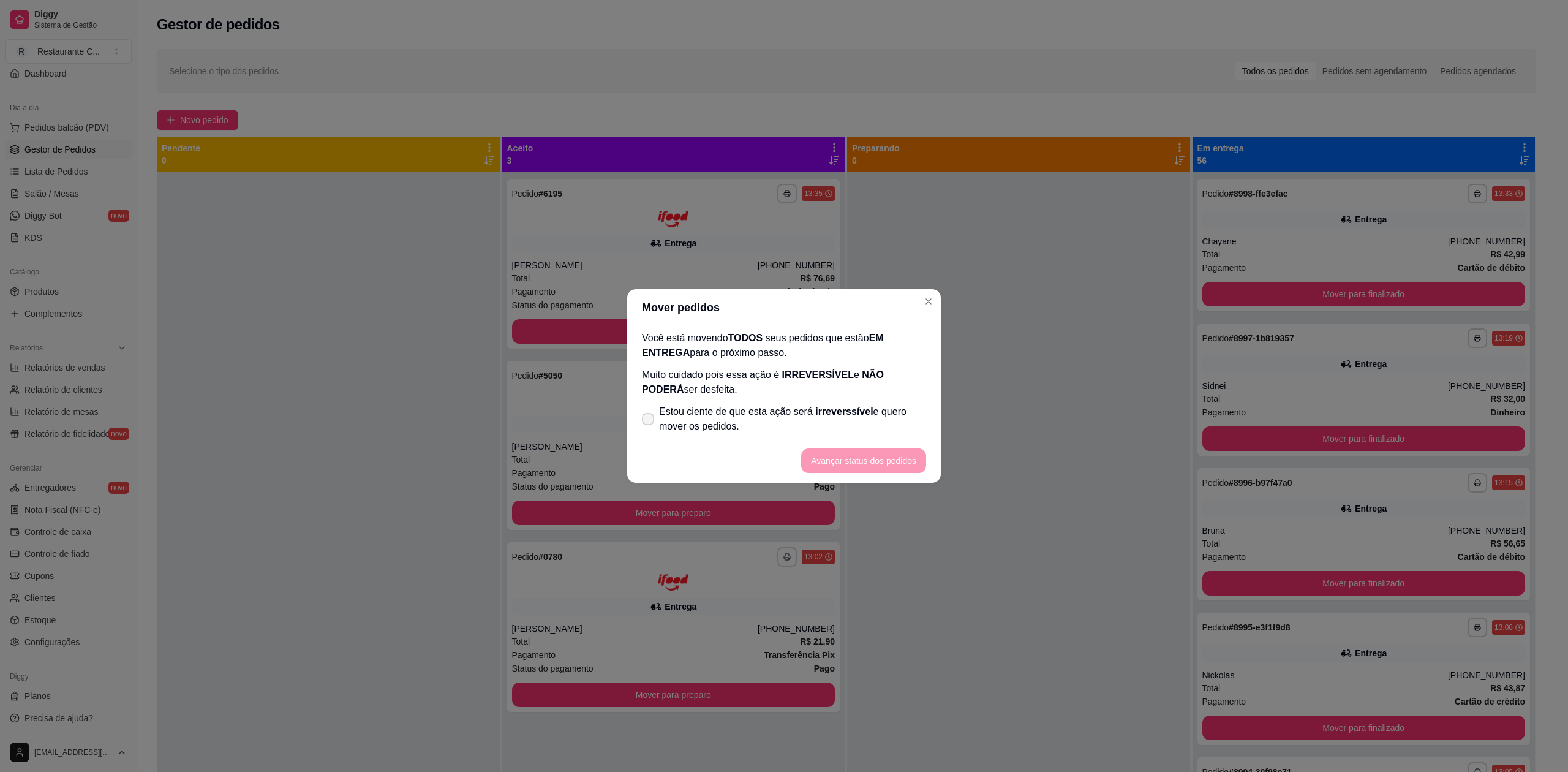
click at [755, 431] on span "Estou ciente de que esta ação será irreverssível e quero mover os pedidos." at bounding box center [792, 419] width 267 height 29
click at [649, 430] on input "Estou ciente de que esta ação será irreverssível e quero mover os pedidos." at bounding box center [645, 425] width 8 height 8
checkbox input "true"
click at [871, 457] on button "Avançar status dos pedidos" at bounding box center [863, 461] width 121 height 24
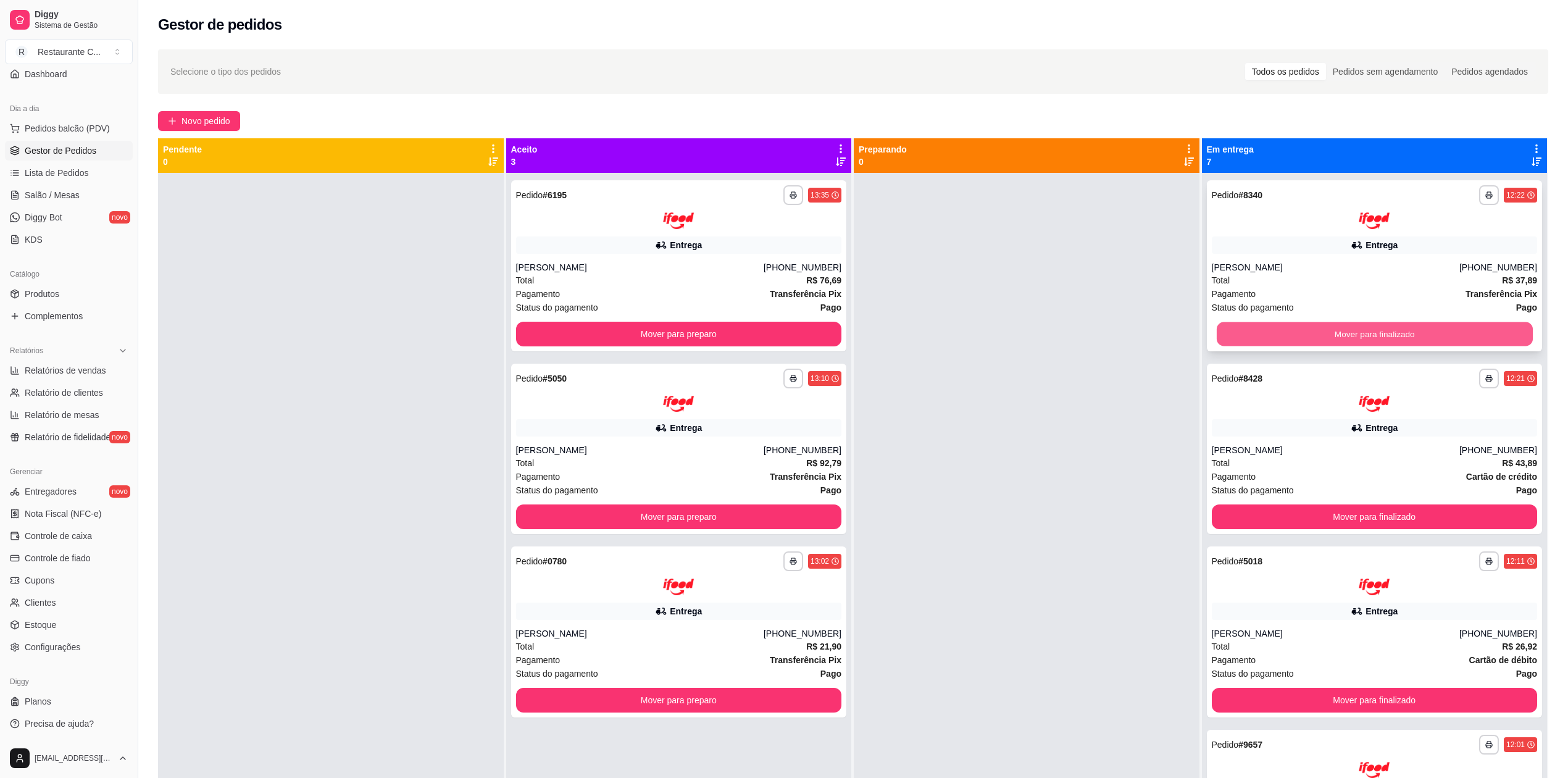
click at [1289, 331] on button "Mover para finalizado" at bounding box center [1374, 333] width 316 height 24
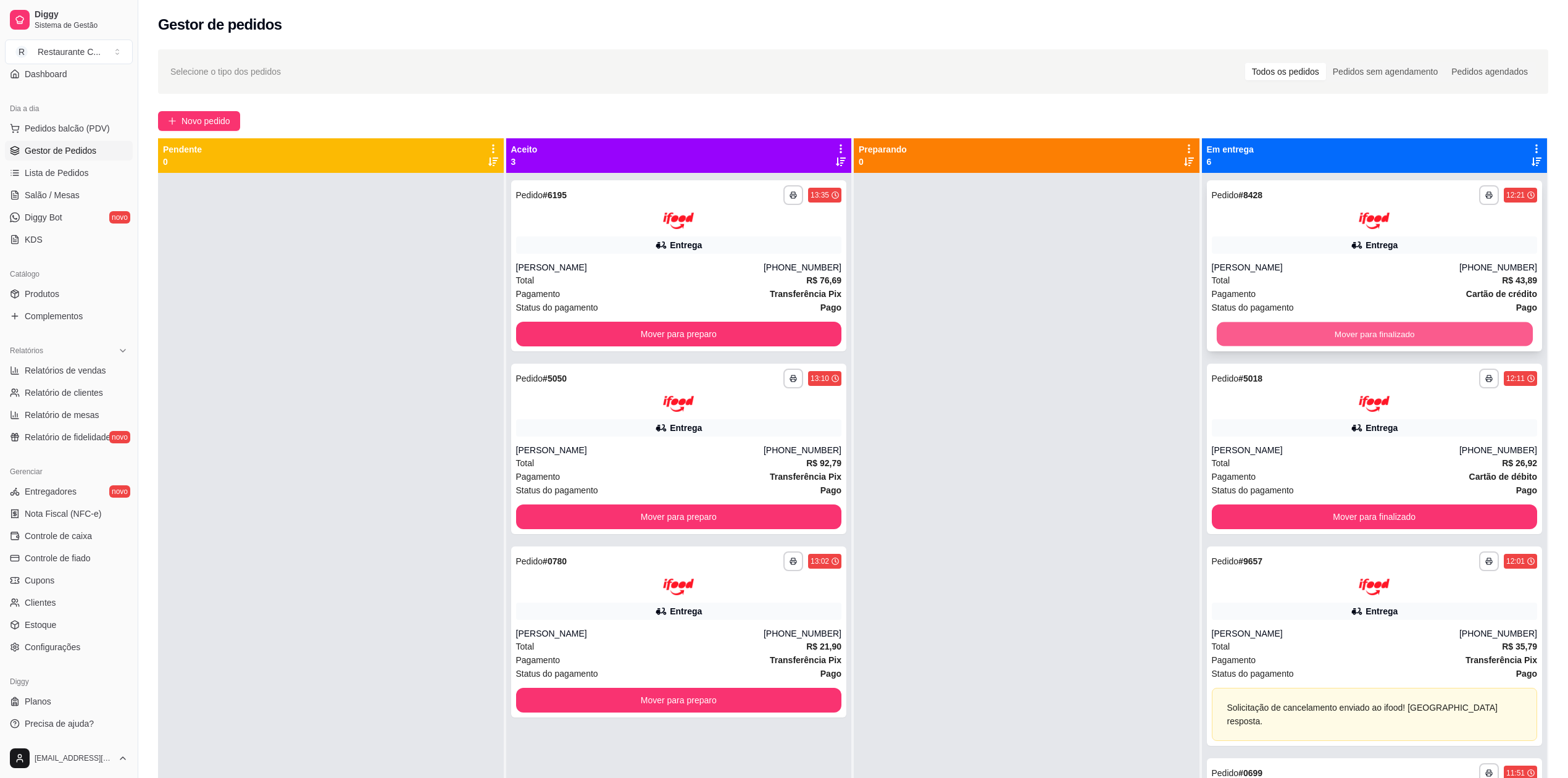
click at [1285, 334] on button "Mover para finalizado" at bounding box center [1374, 333] width 316 height 24
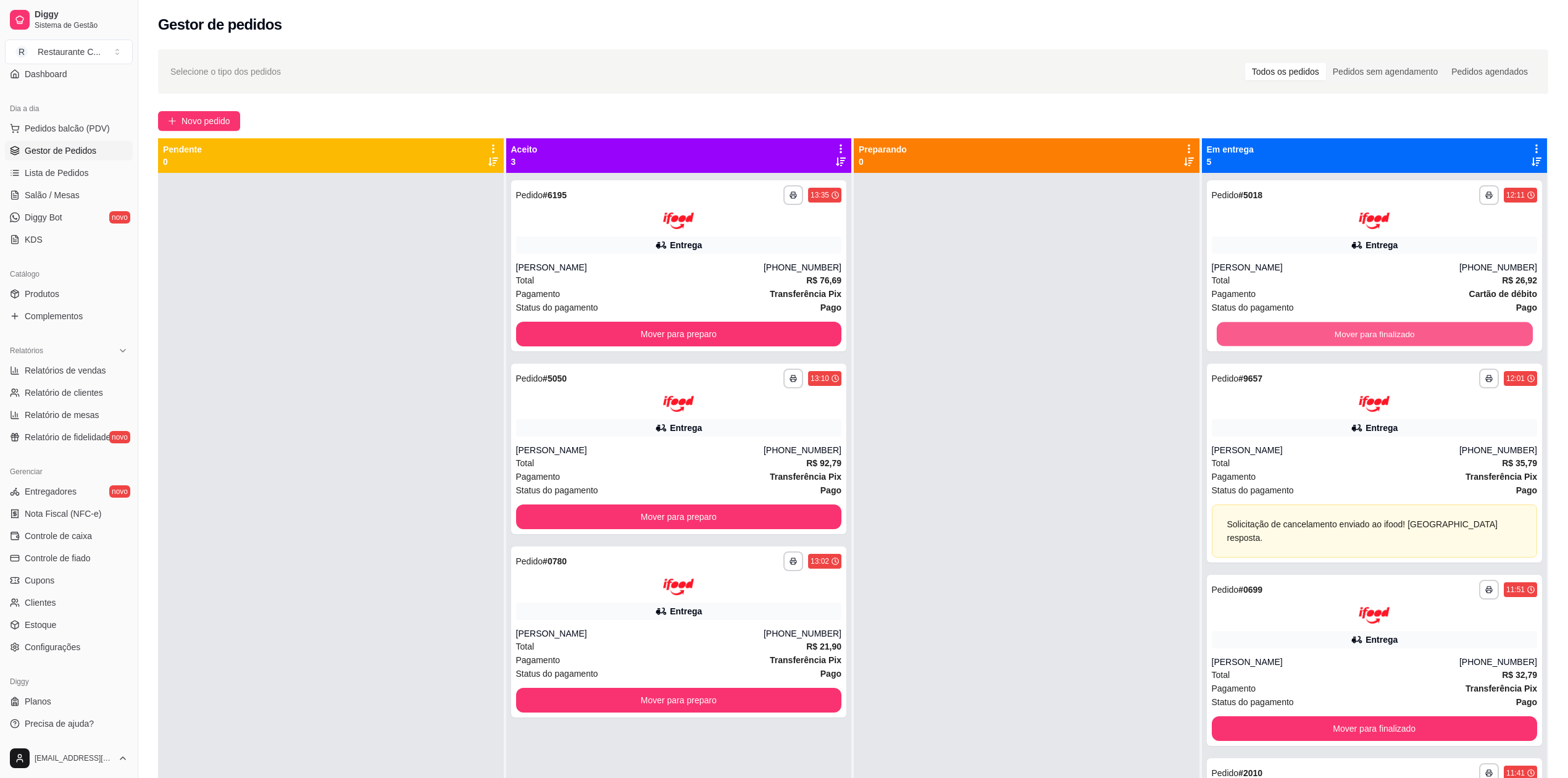
click at [1284, 336] on button "Mover para finalizado" at bounding box center [1374, 333] width 316 height 24
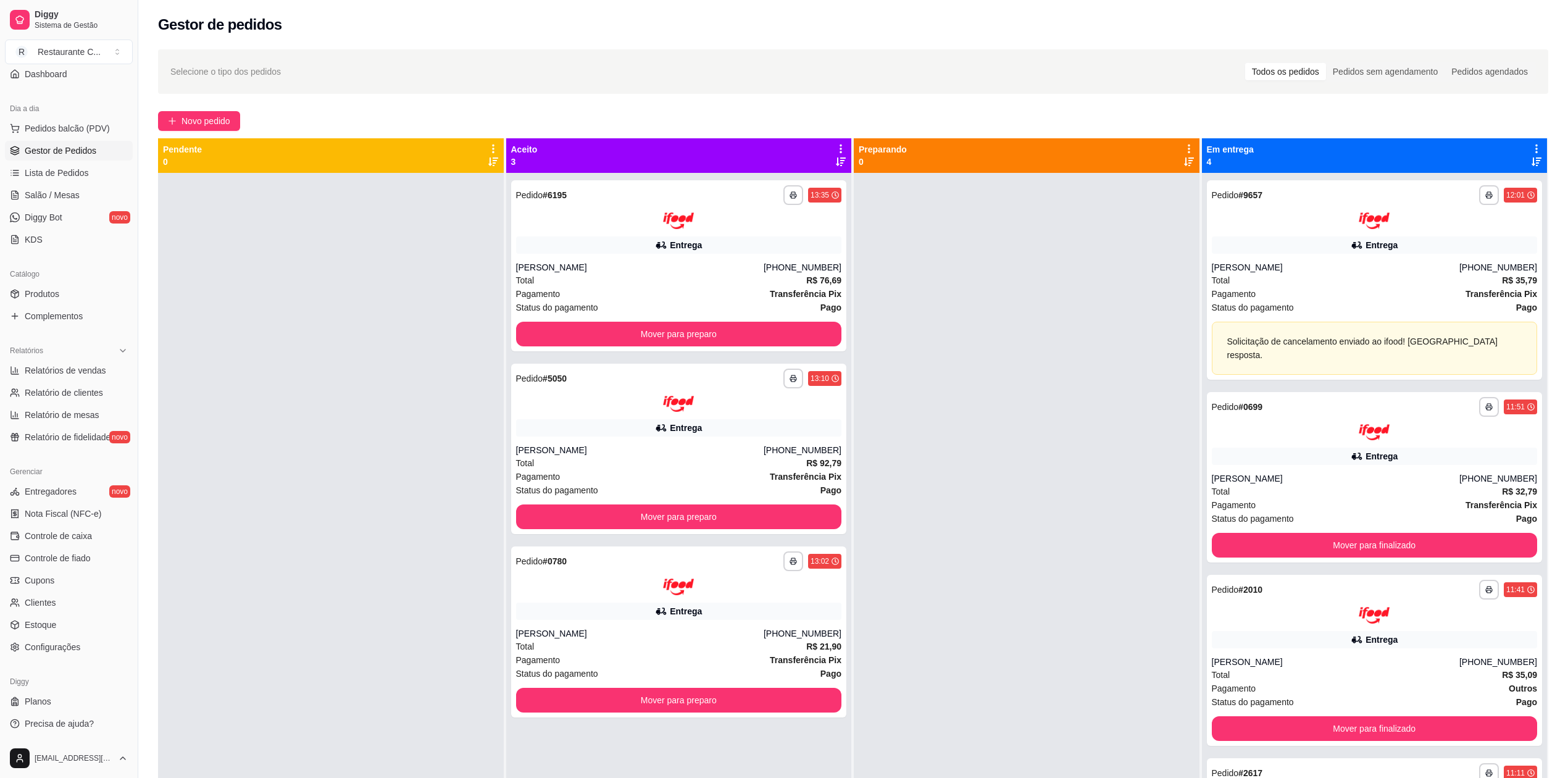
click at [1284, 336] on div "Solicitação de cancelamento enviado ao ifood! [GEOGRAPHIC_DATA] resposta." at bounding box center [1375, 348] width 295 height 27
click at [1317, 533] on button "Mover para finalizado" at bounding box center [1375, 545] width 326 height 25
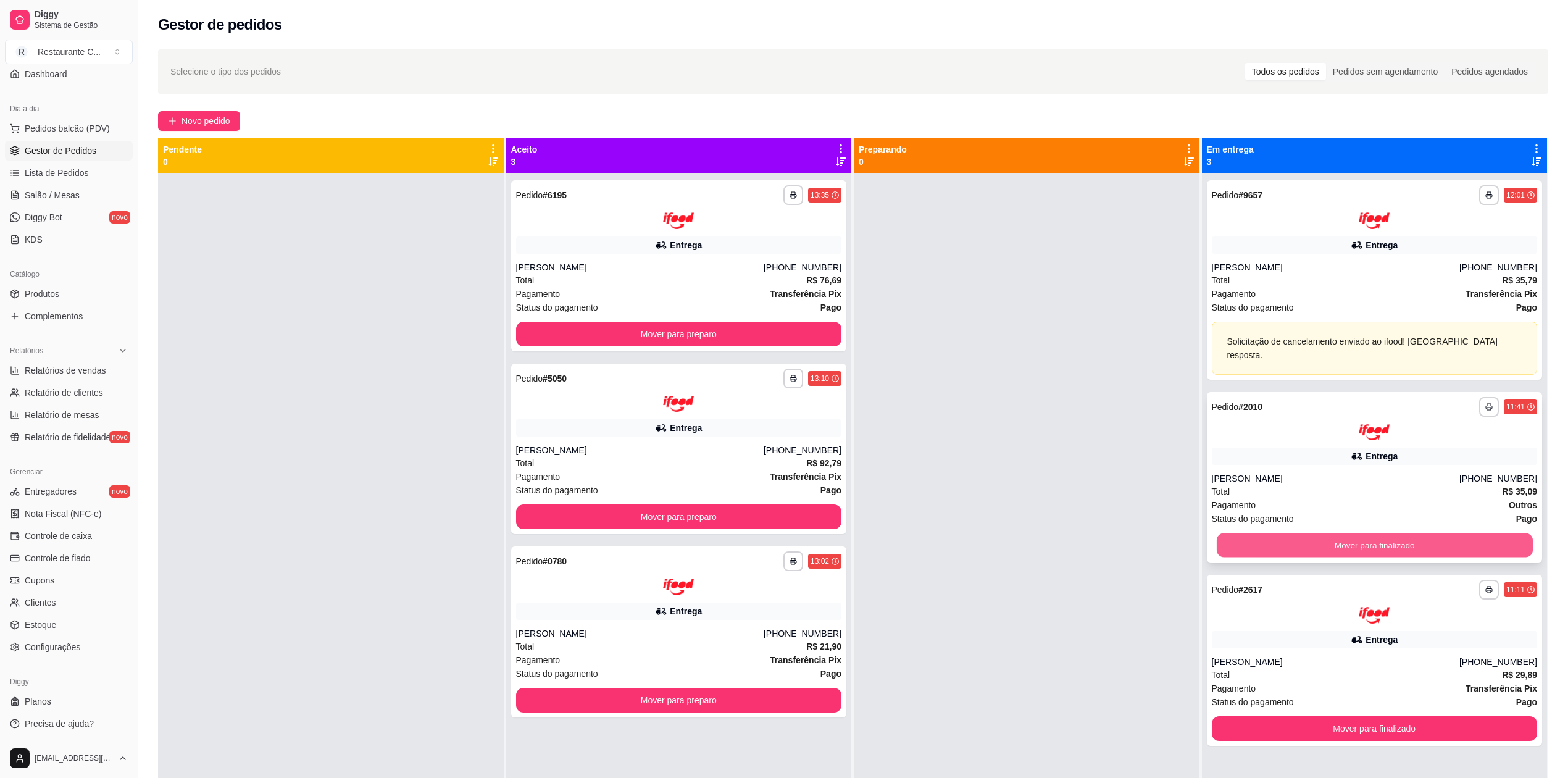
click at [1320, 534] on button "Mover para finalizado" at bounding box center [1374, 545] width 316 height 24
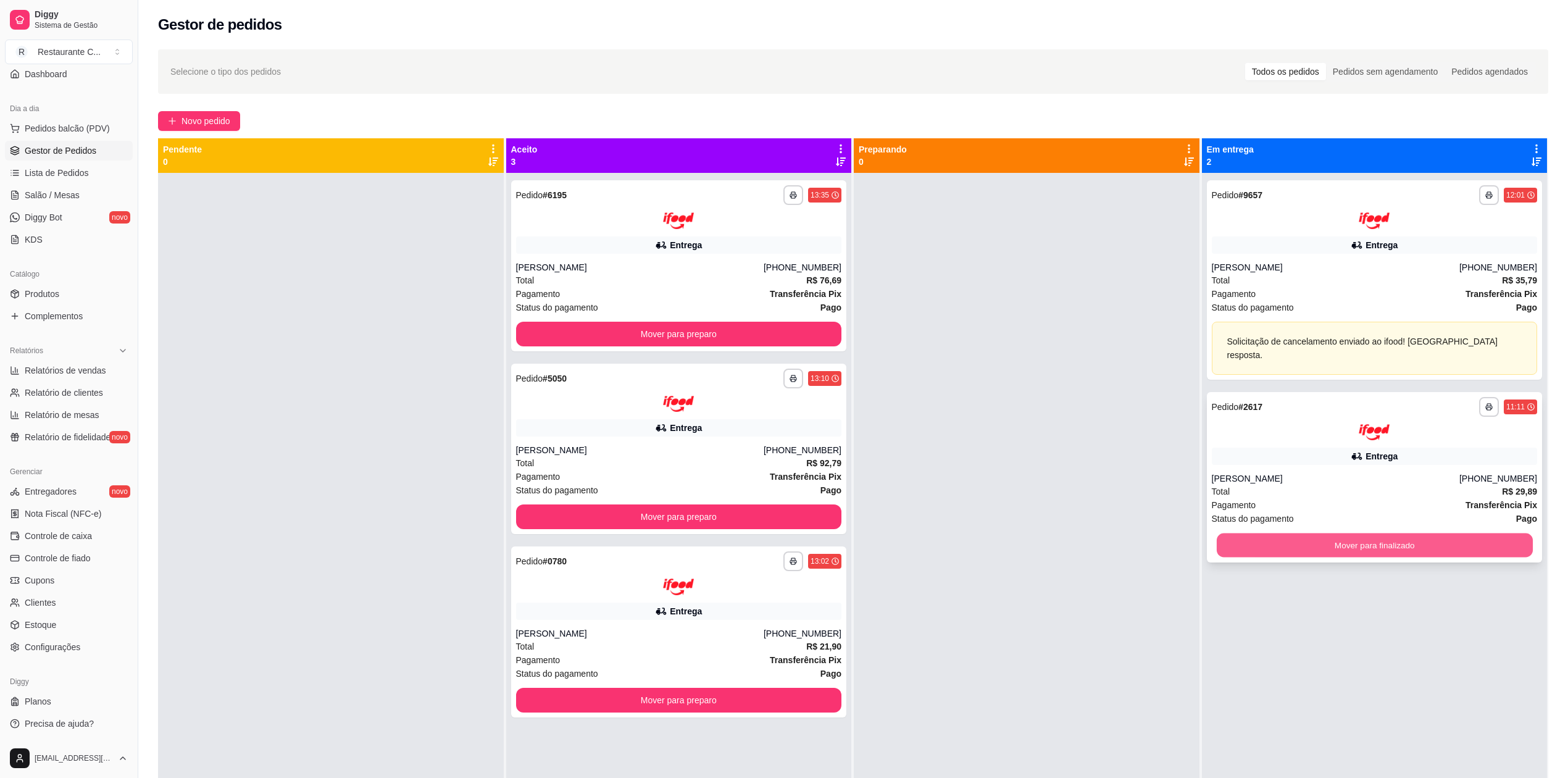
click at [1317, 534] on button "Mover para finalizado" at bounding box center [1374, 545] width 316 height 24
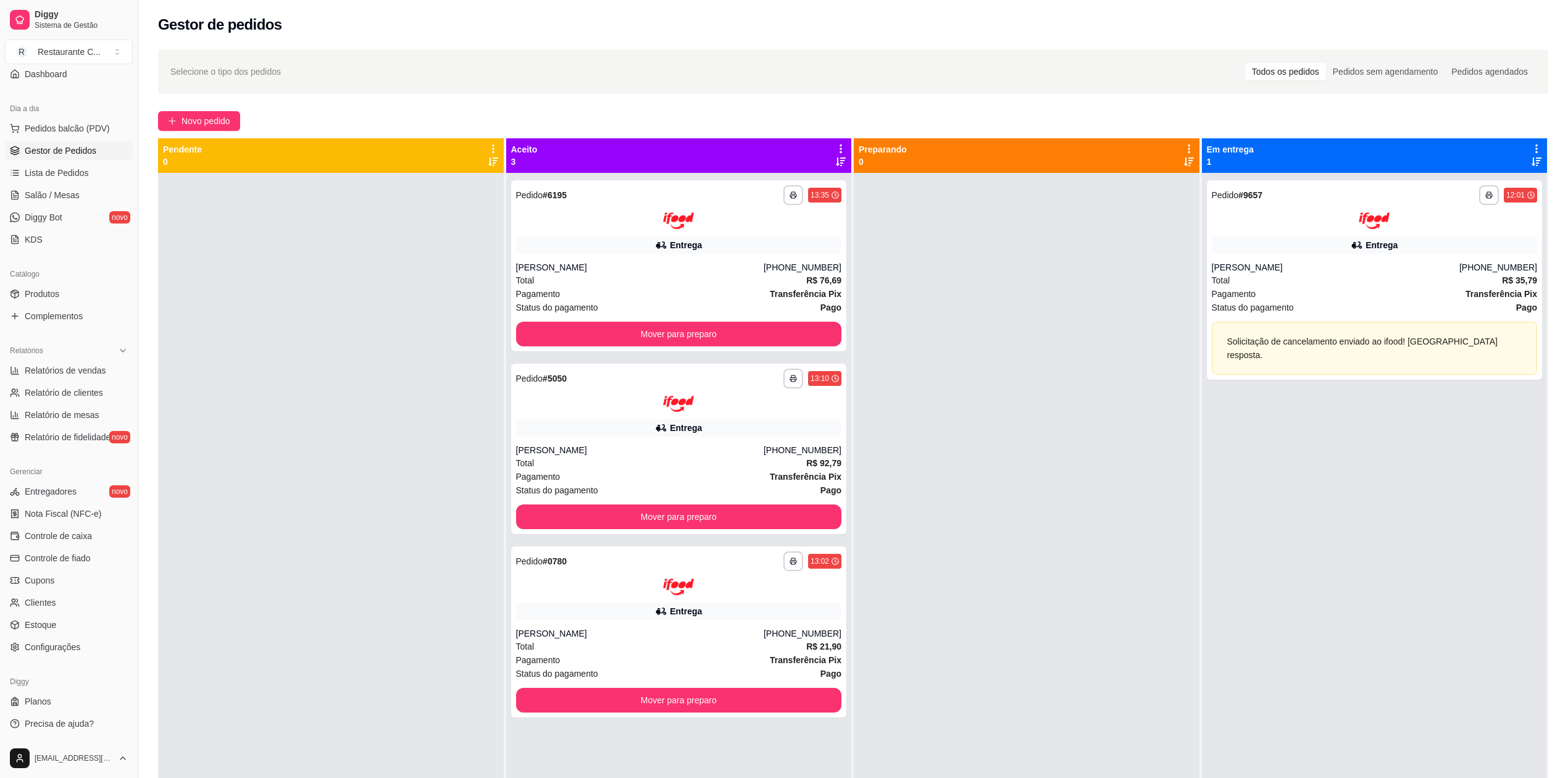
click at [1134, 390] on div at bounding box center [1026, 562] width 345 height 778
click at [75, 368] on span "Relatórios de vendas" at bounding box center [65, 370] width 82 height 12
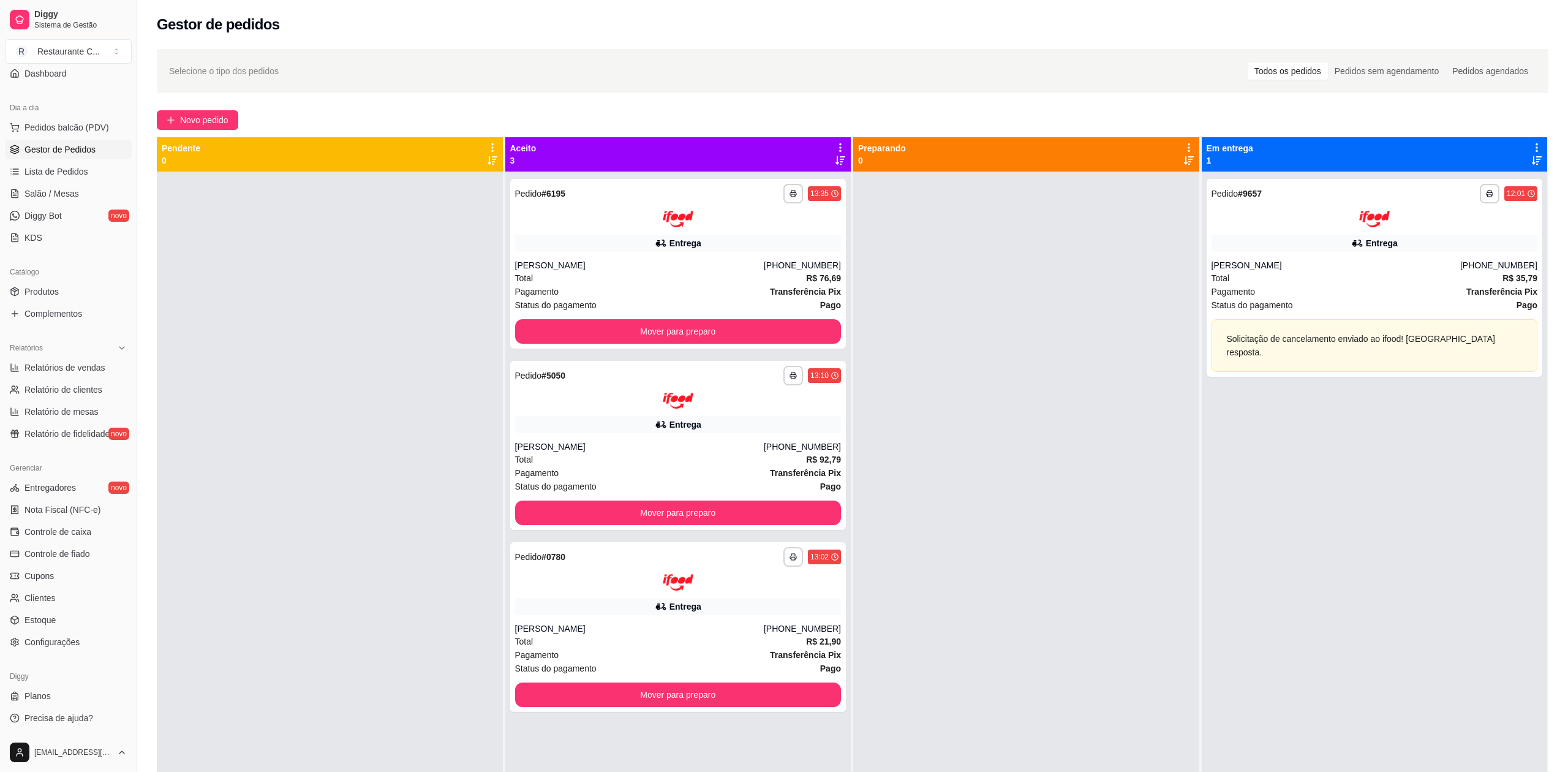
select select "ALL"
select select "0"
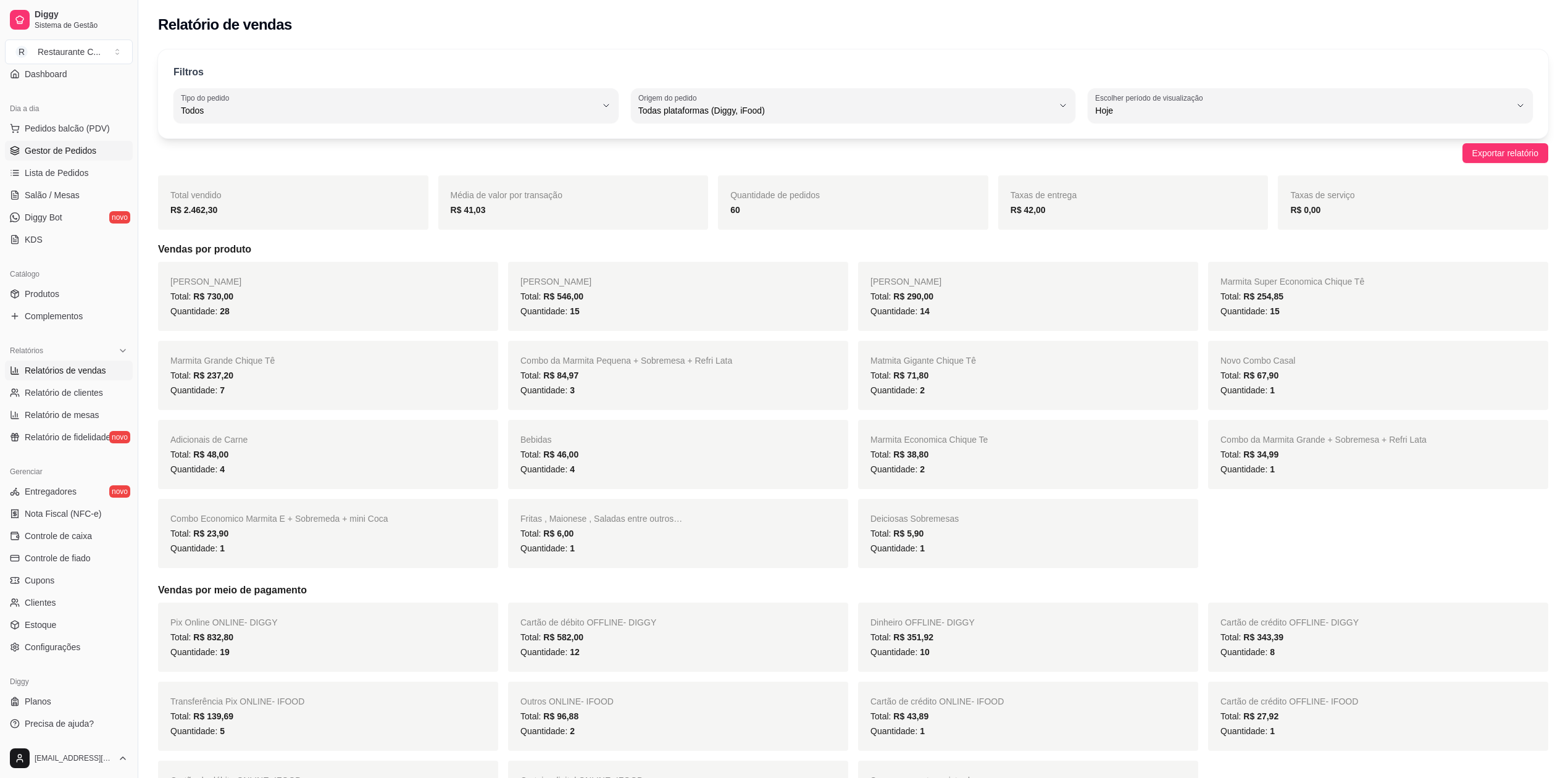
click at [62, 152] on span "Gestor de Pedidos" at bounding box center [61, 150] width 72 height 12
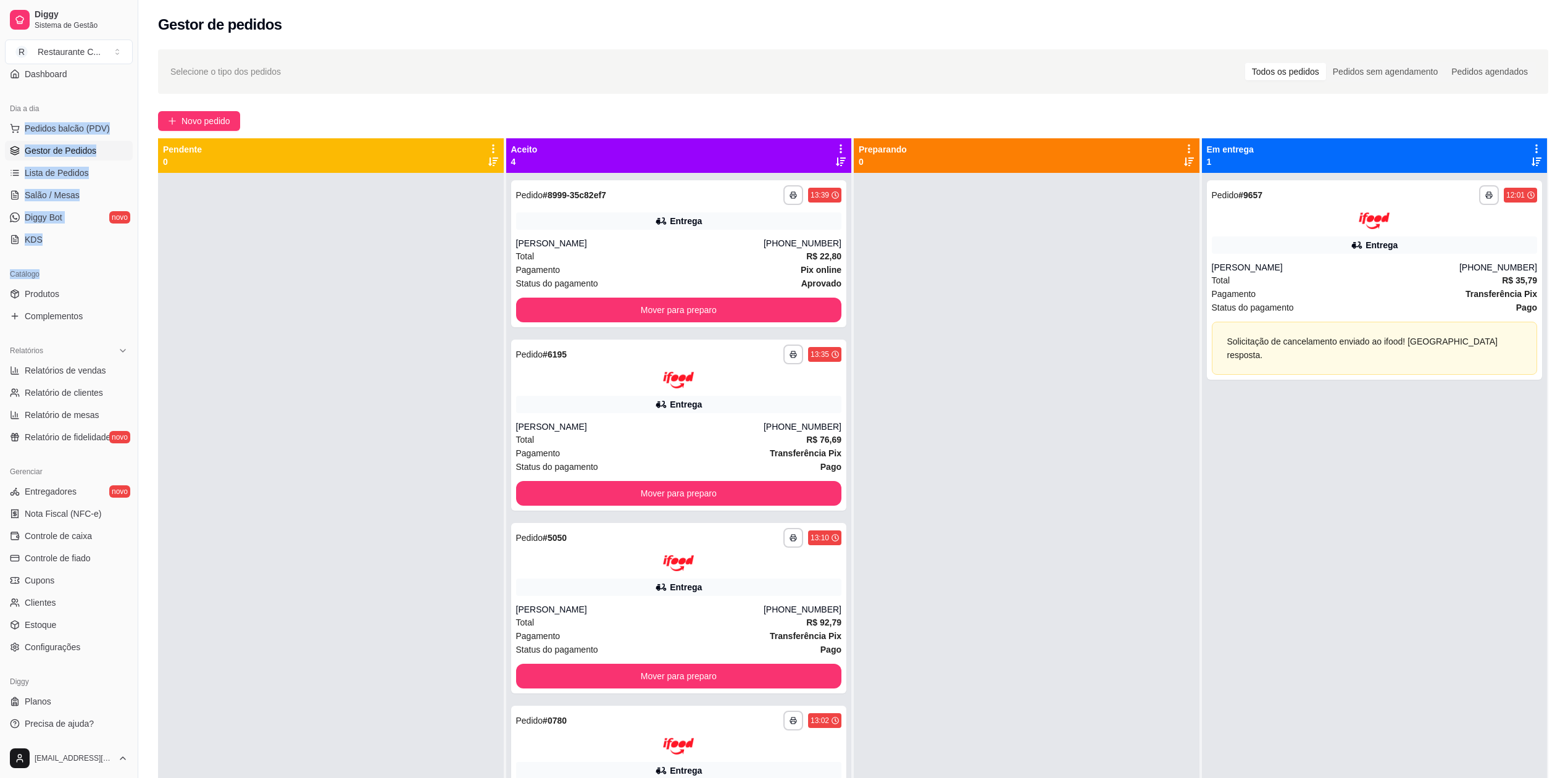
drag, startPoint x: 127, startPoint y: 93, endPoint x: 91, endPoint y: -24, distance: 122.4
click at [91, 0] on html "**********" at bounding box center [784, 389] width 1568 height 778
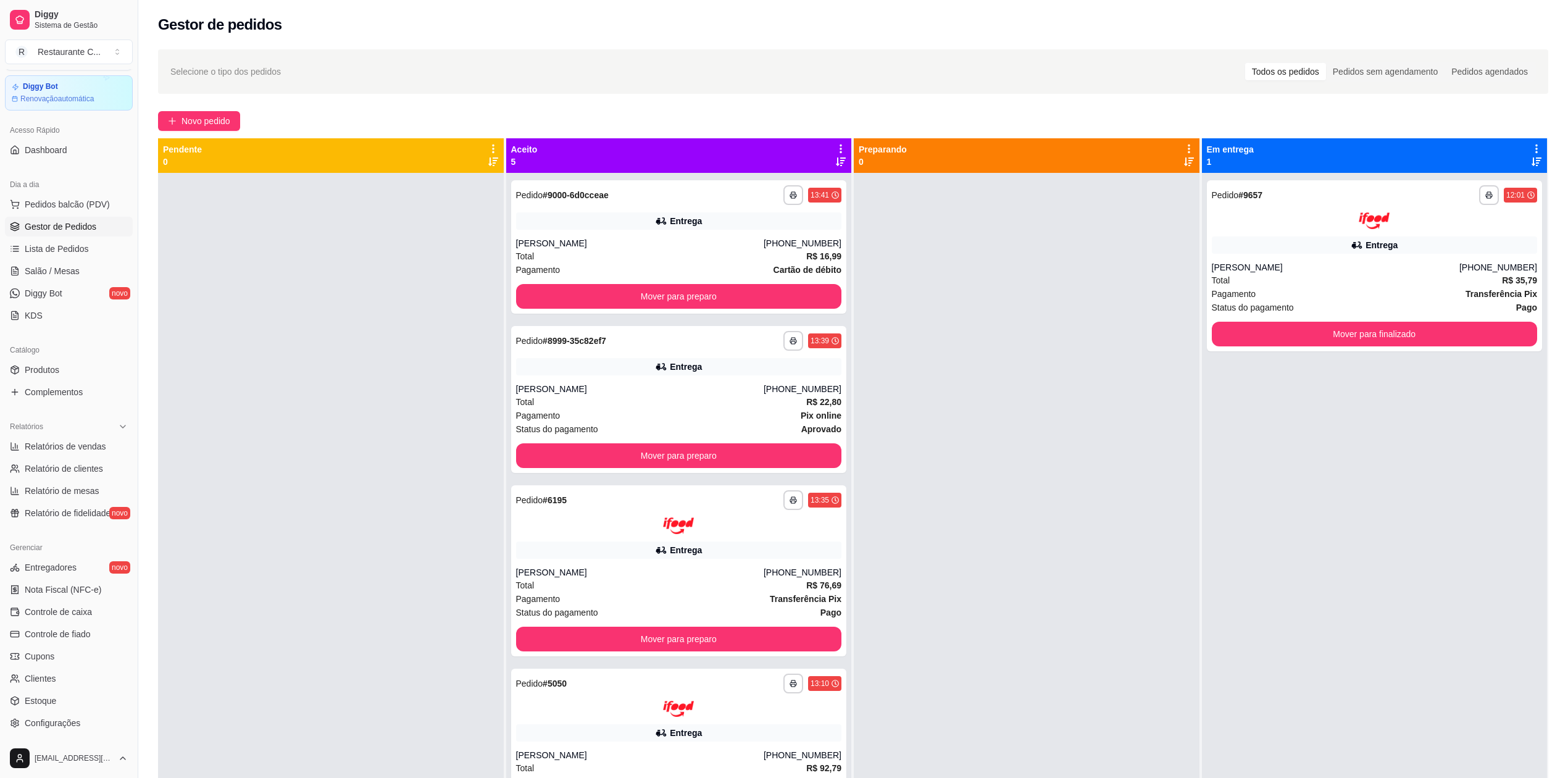
click at [320, 307] on div at bounding box center [330, 562] width 345 height 778
click at [58, 368] on span "Produtos" at bounding box center [42, 370] width 35 height 12
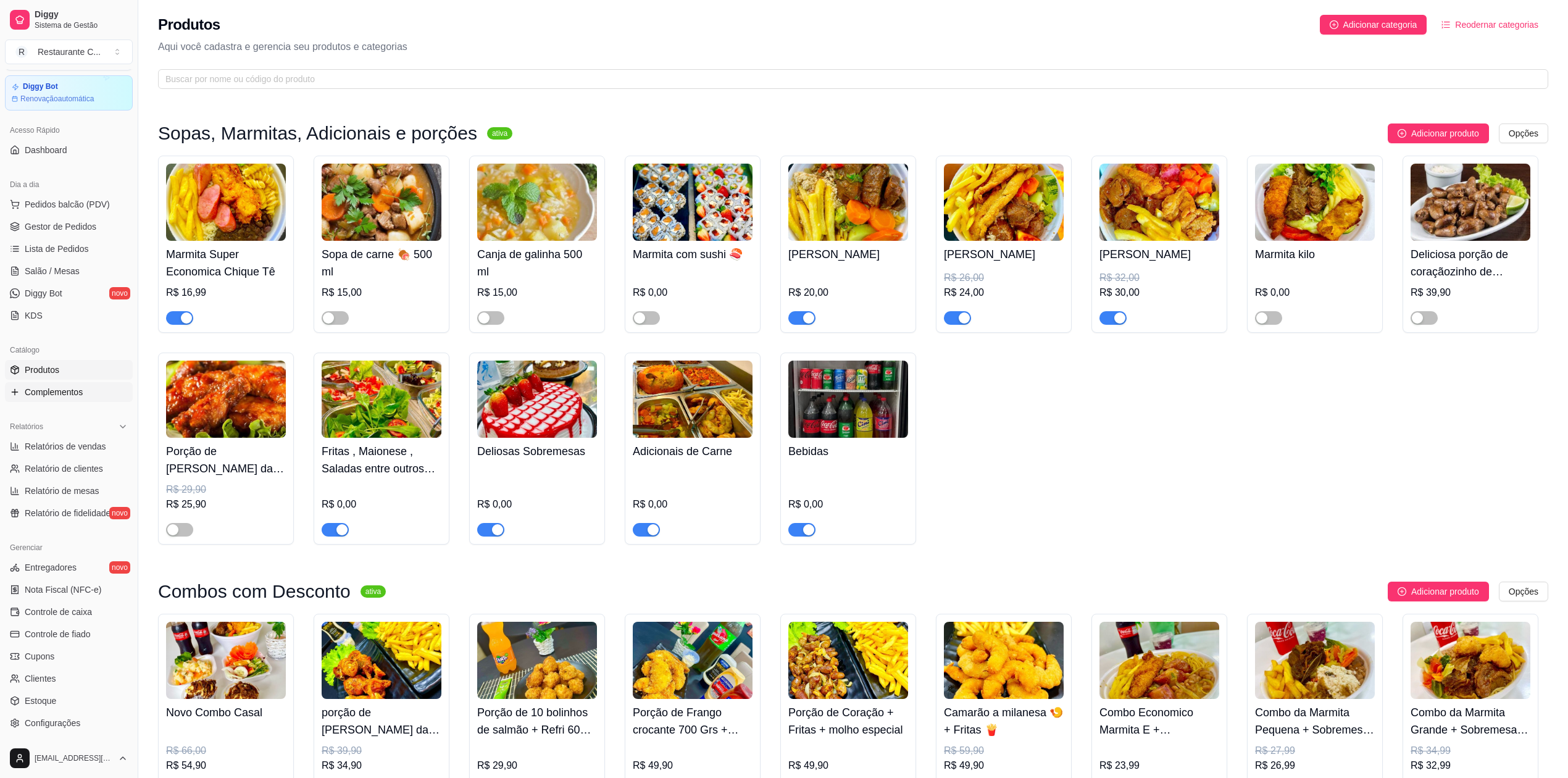
click at [76, 391] on span "Complementos" at bounding box center [54, 392] width 58 height 12
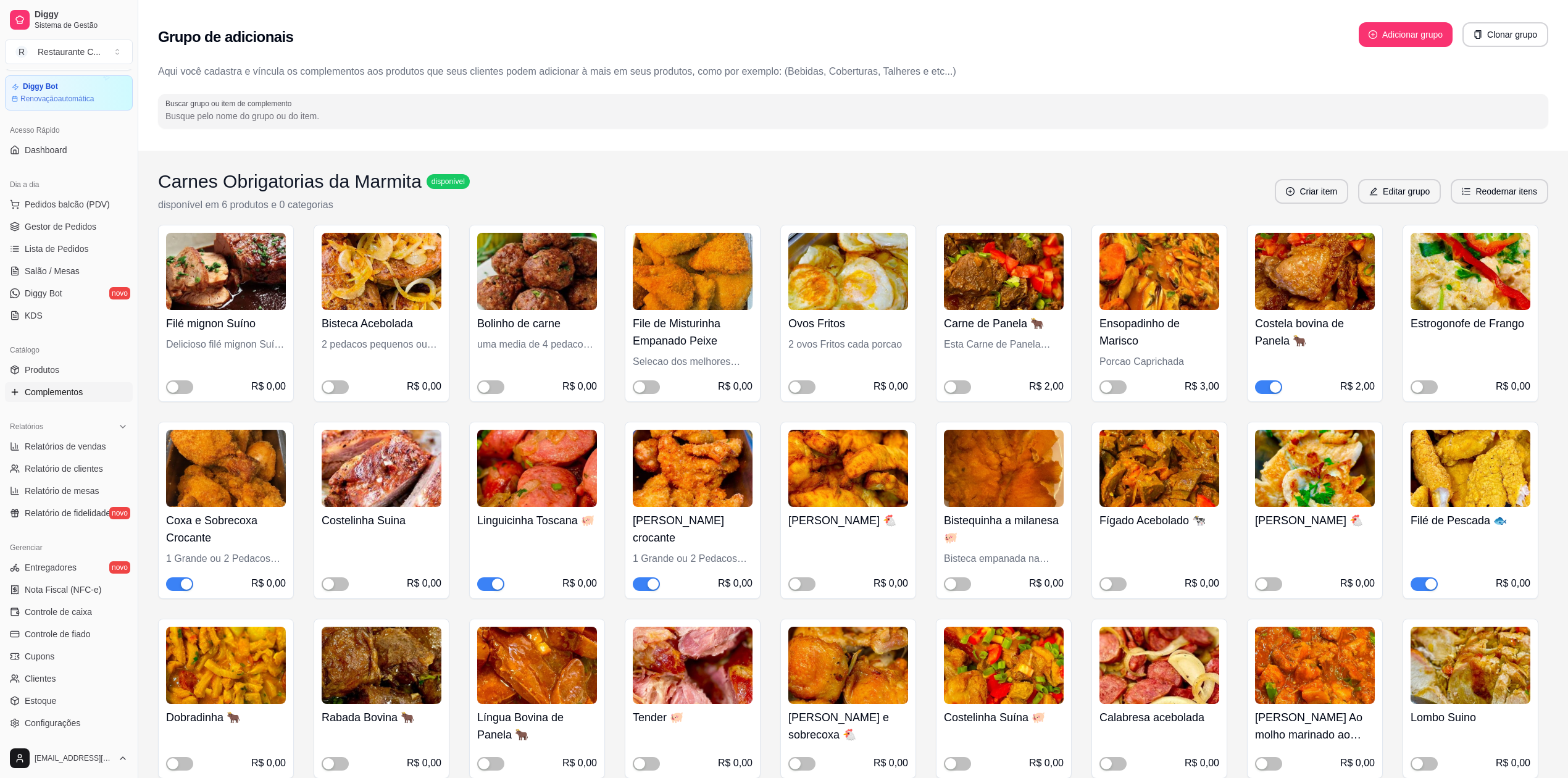
click at [1270, 383] on div "button" at bounding box center [1275, 387] width 11 height 11
click at [1110, 386] on div "button" at bounding box center [1106, 387] width 11 height 11
click at [1110, 389] on span "button" at bounding box center [1113, 387] width 27 height 14
click at [57, 226] on span "Gestor de Pedidos" at bounding box center [61, 226] width 72 height 12
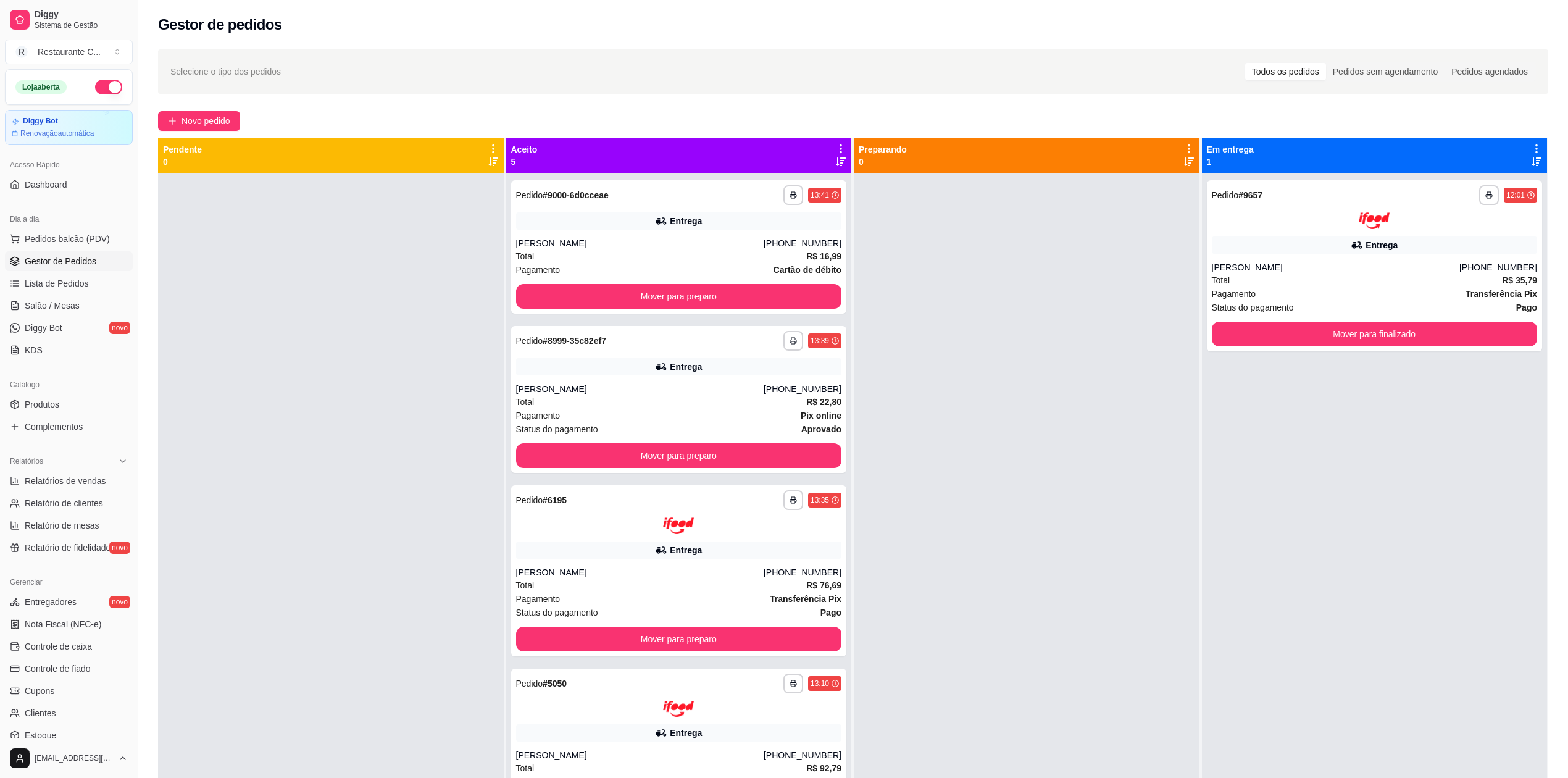
click at [95, 84] on button "button" at bounding box center [109, 87] width 27 height 15
click at [737, 298] on button "Mover para preparo" at bounding box center [679, 297] width 316 height 24
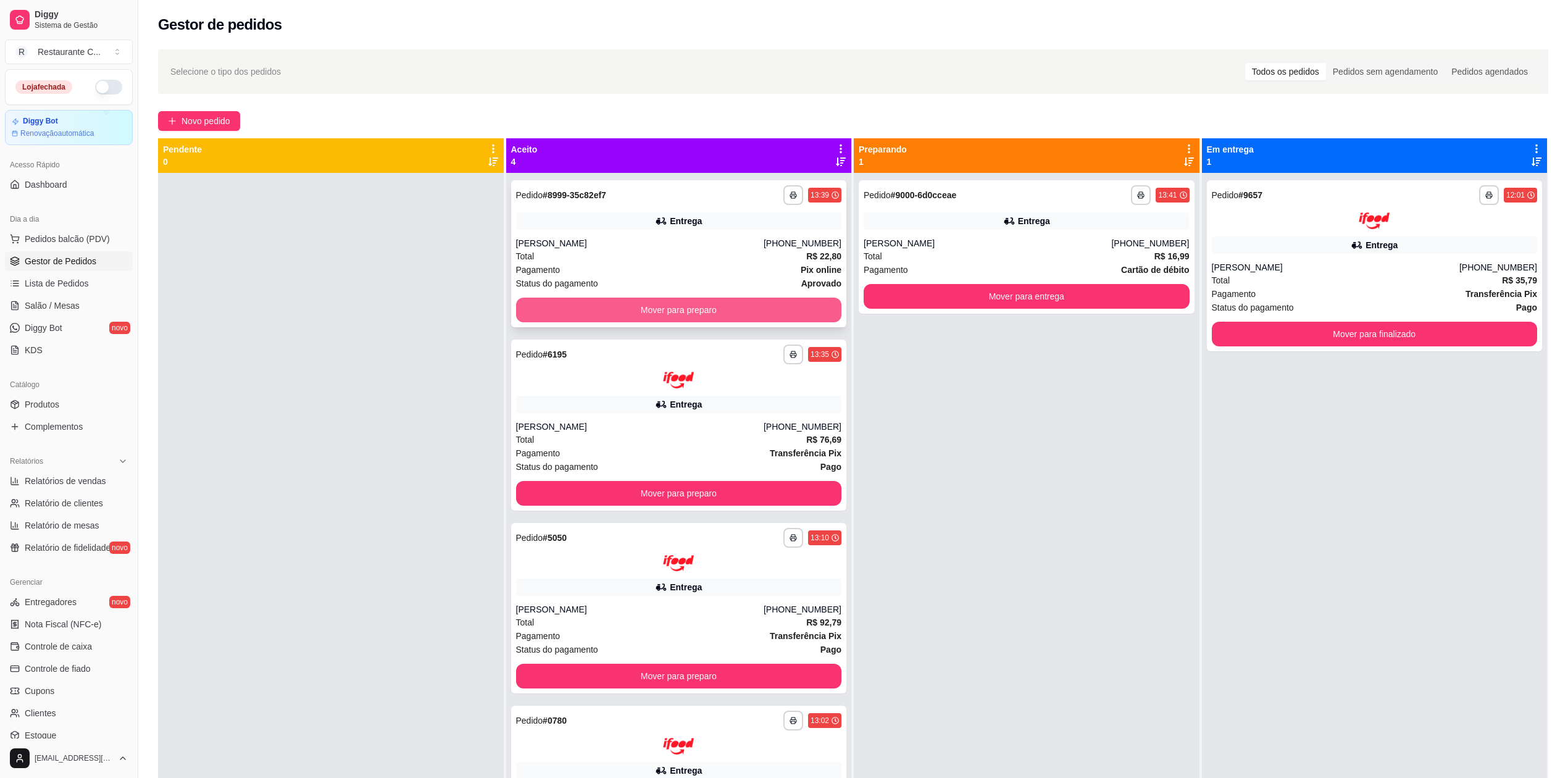
click at [677, 310] on button "Mover para preparo" at bounding box center [679, 310] width 326 height 25
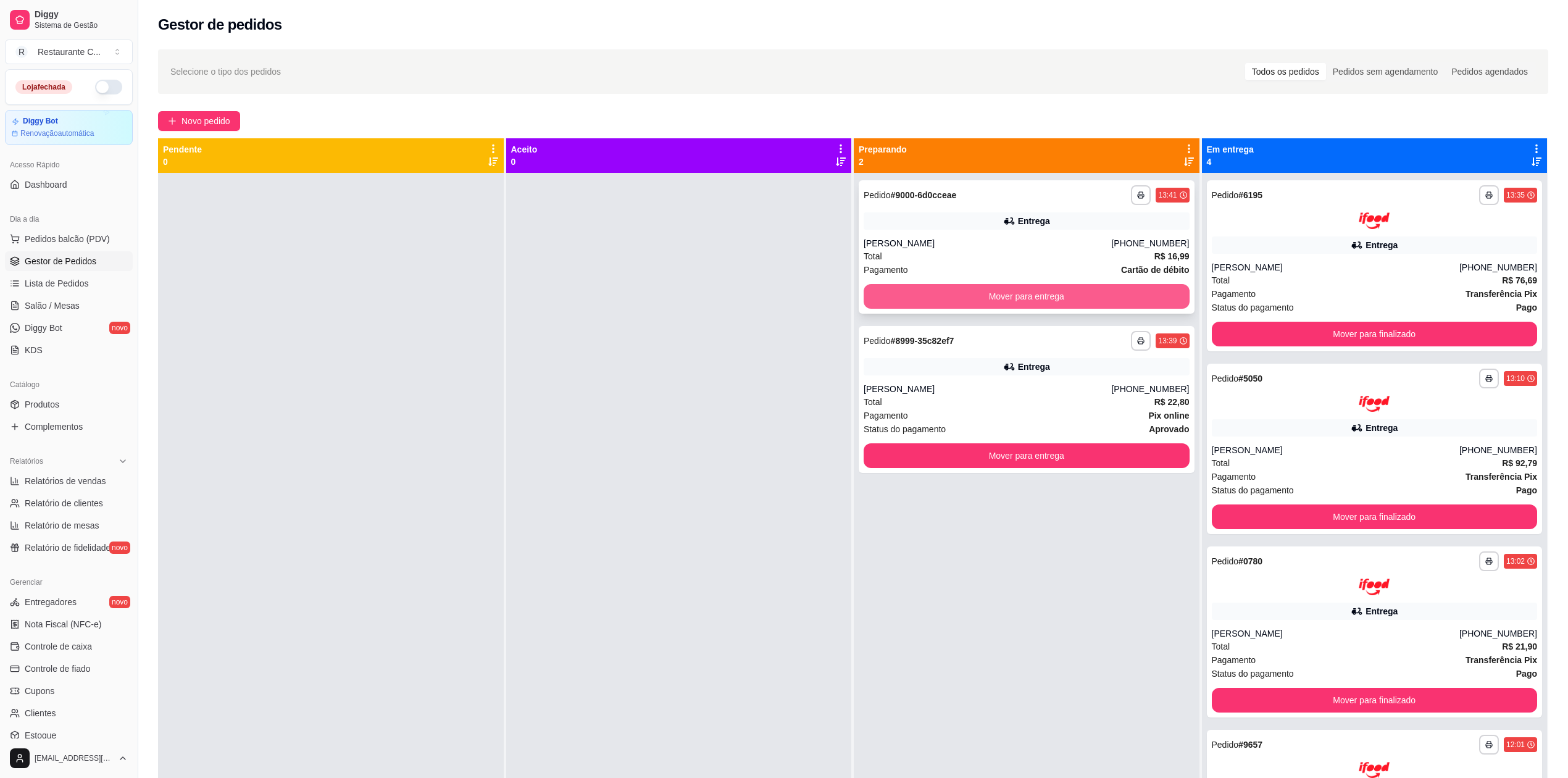
click at [1066, 295] on button "Mover para entrega" at bounding box center [1026, 297] width 326 height 25
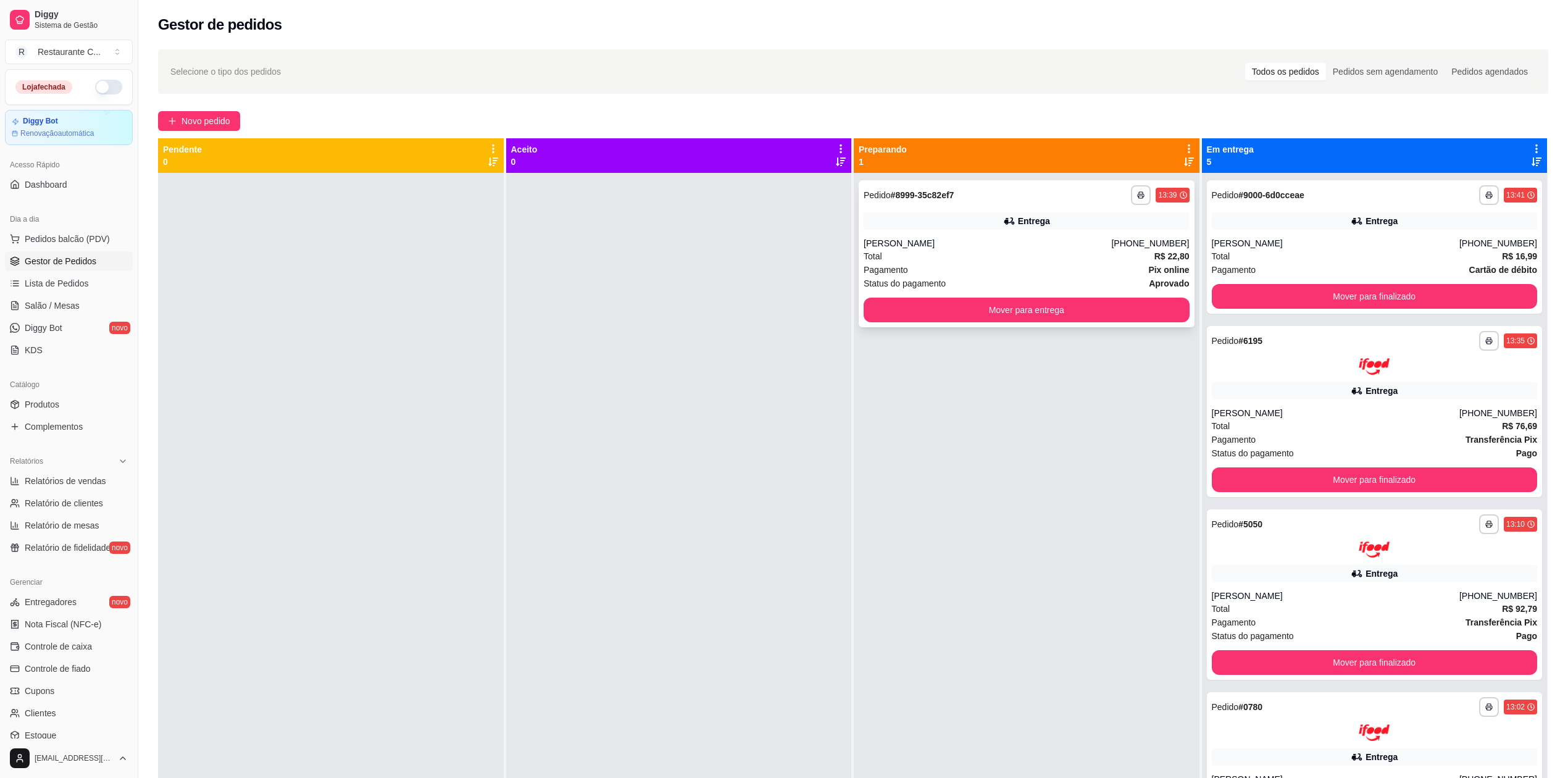
click at [1076, 294] on div "**********" at bounding box center [1027, 253] width 336 height 147
click at [1090, 314] on button "Mover para entrega" at bounding box center [1026, 310] width 326 height 25
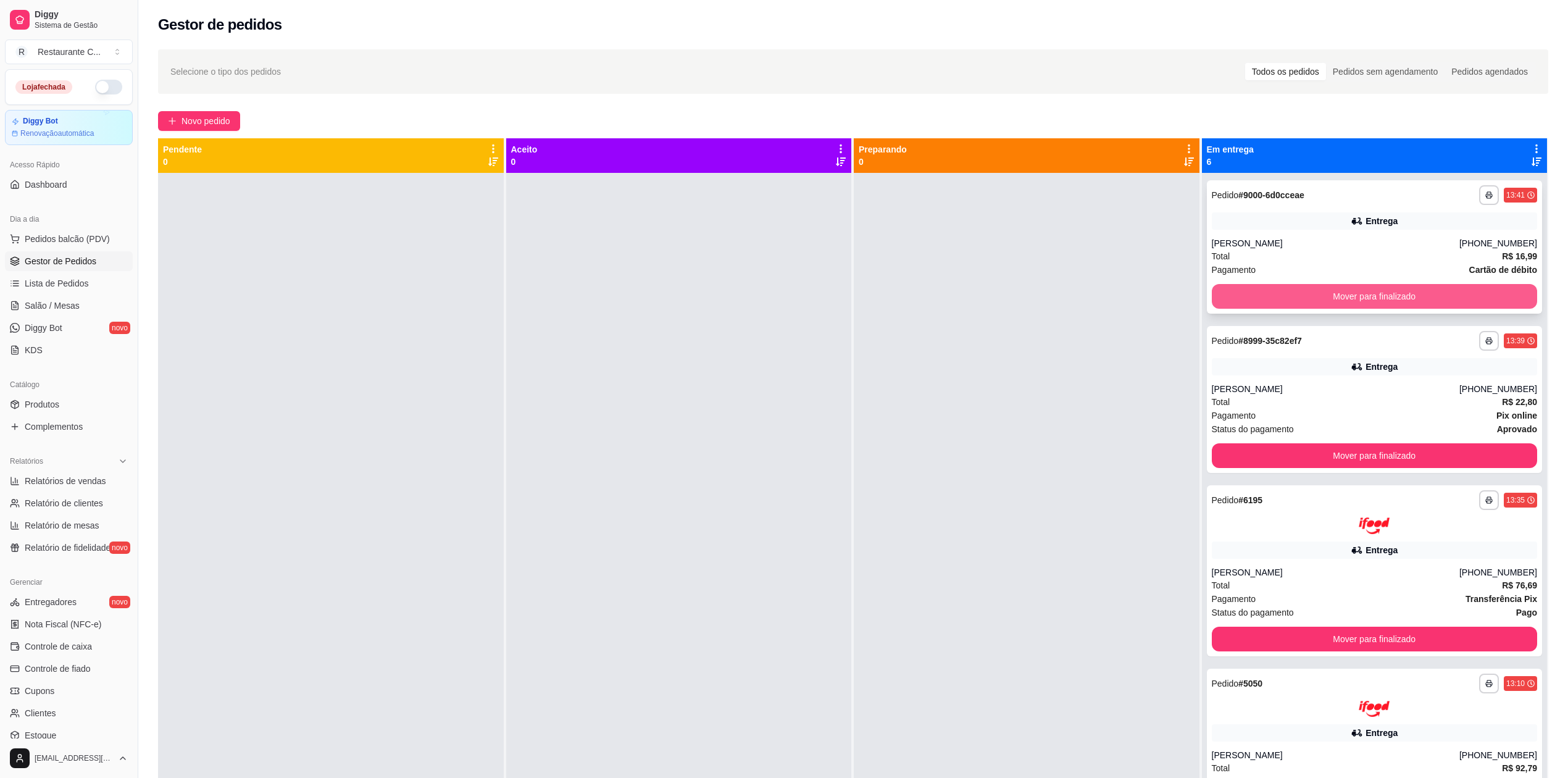
click at [1327, 299] on button "Mover para finalizado" at bounding box center [1375, 297] width 326 height 25
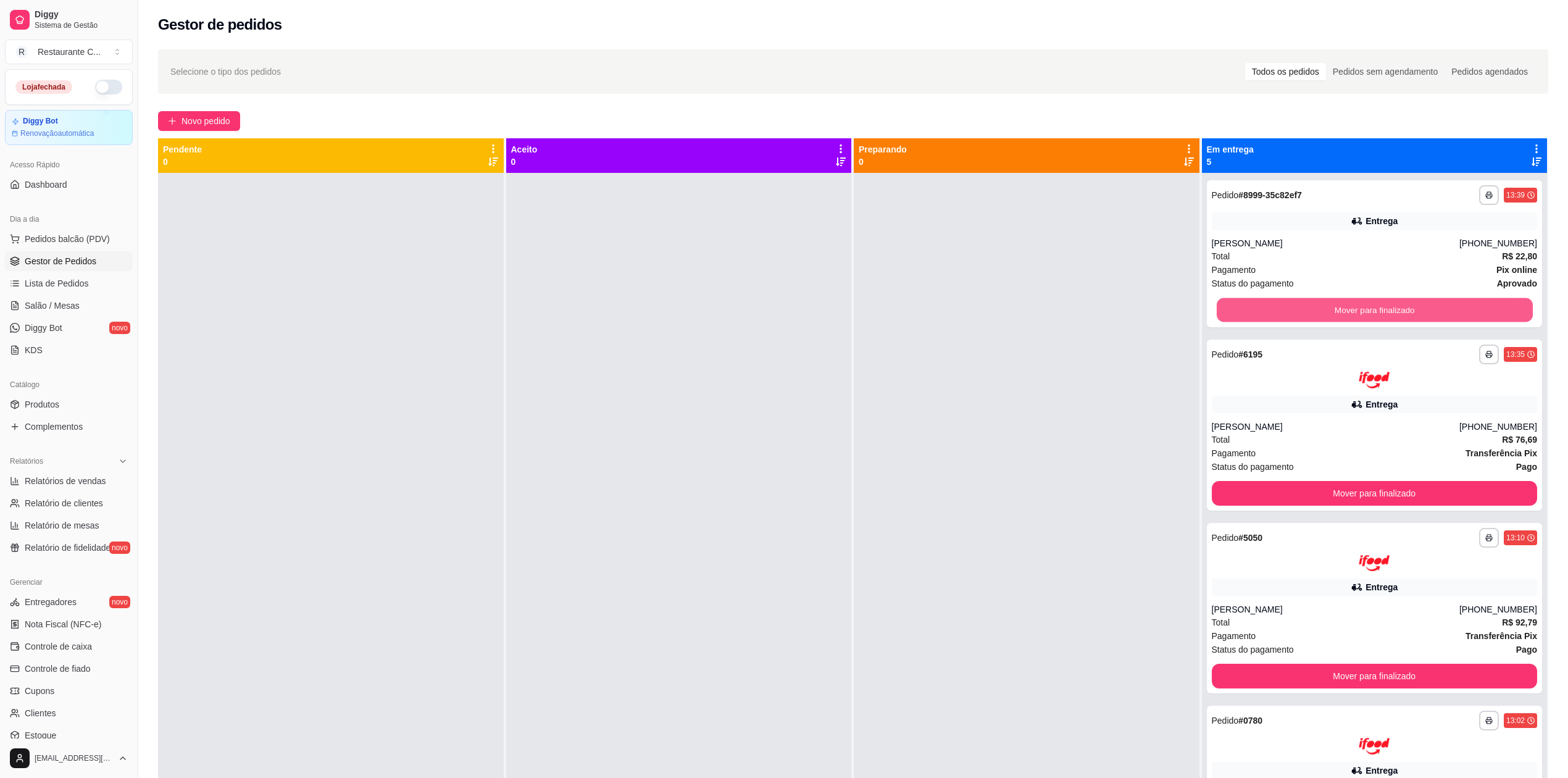
click at [1327, 299] on button "Mover para finalizado" at bounding box center [1374, 310] width 316 height 24
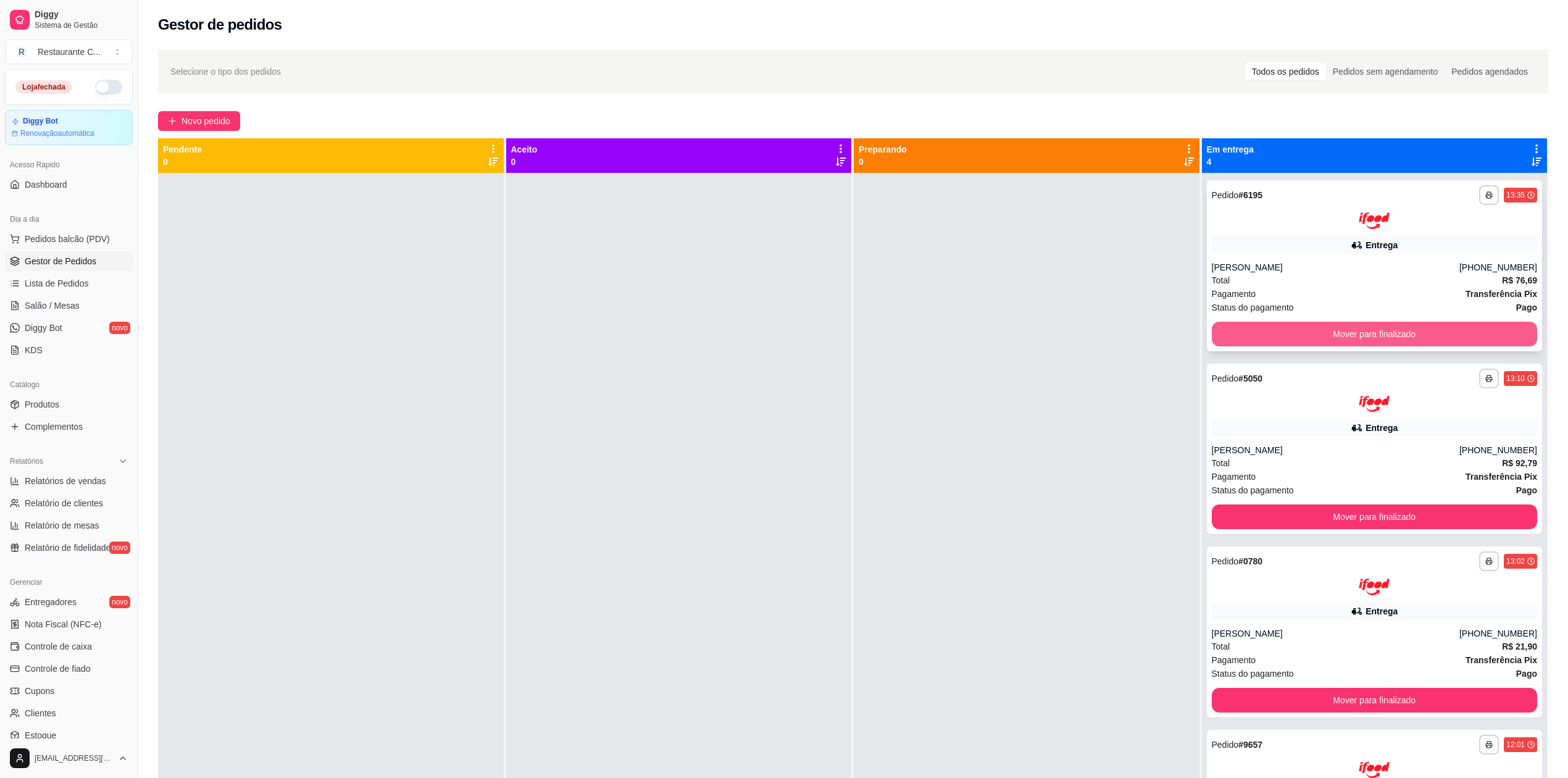
click at [1325, 332] on button "Mover para finalizado" at bounding box center [1375, 334] width 326 height 25
click at [1324, 332] on button "Mover para finalizado" at bounding box center [1374, 333] width 316 height 24
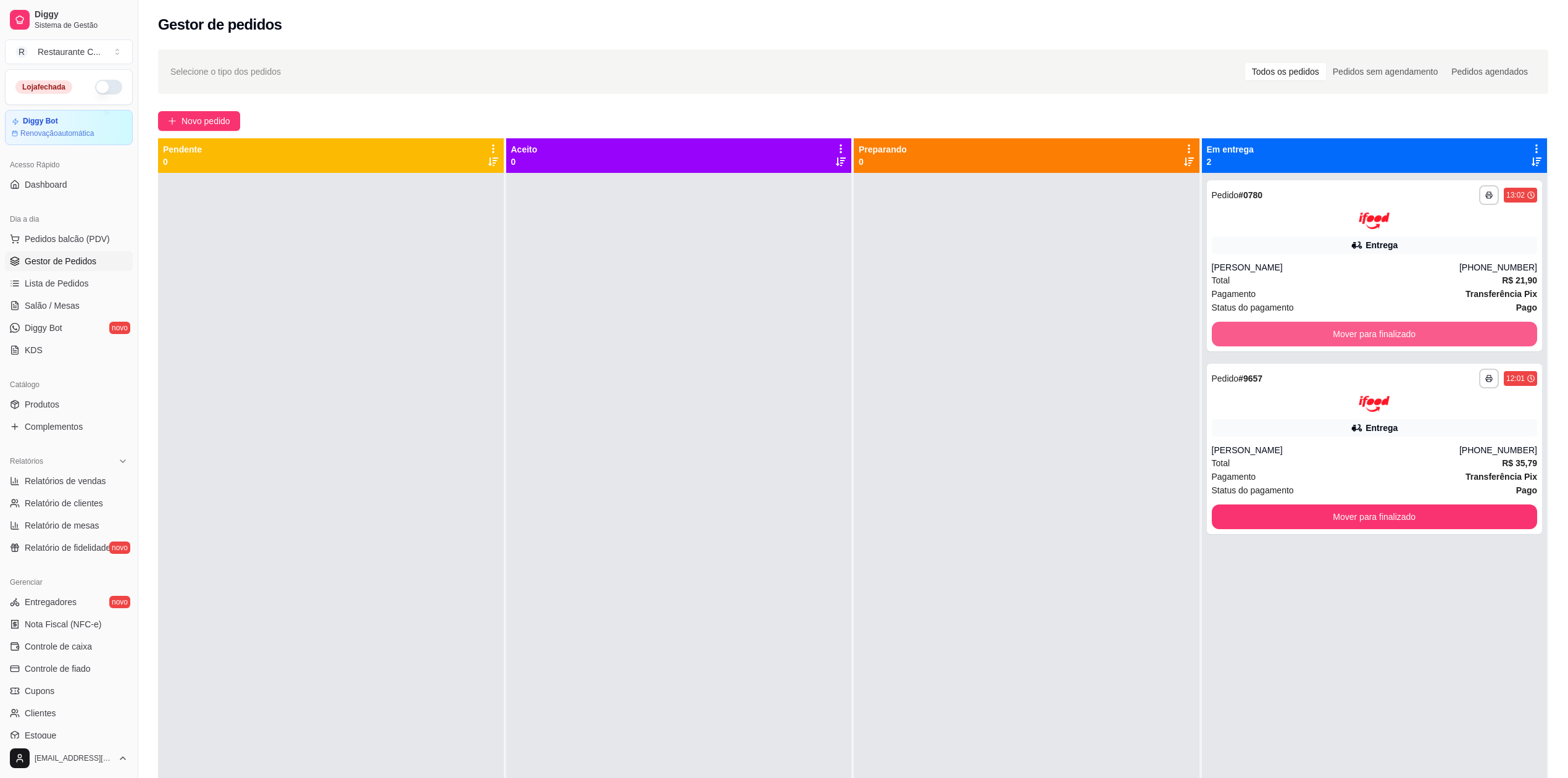
click at [1324, 332] on button "Mover para finalizado" at bounding box center [1375, 334] width 326 height 25
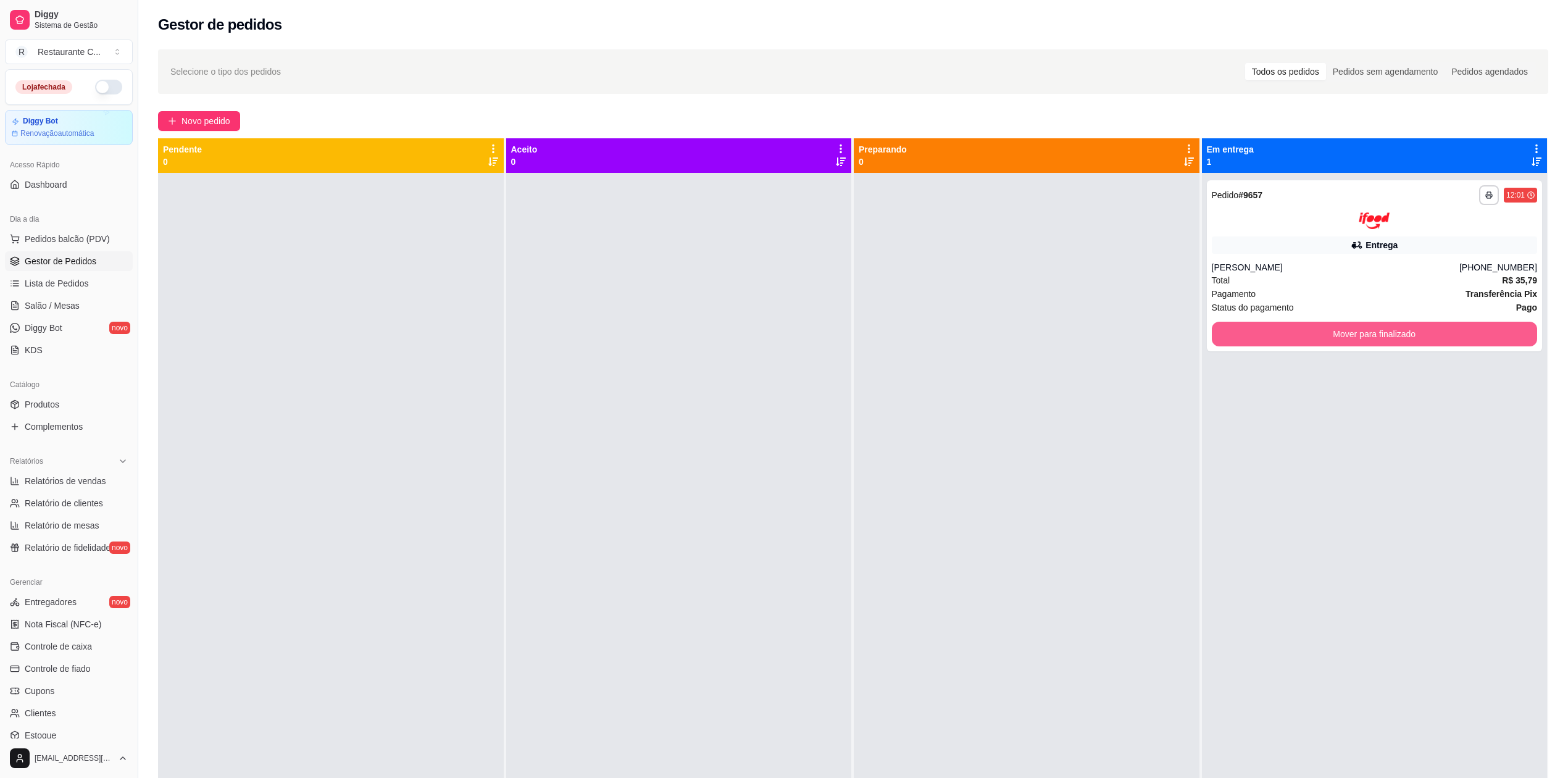
click at [1324, 332] on button "Mover para finalizado" at bounding box center [1375, 334] width 326 height 25
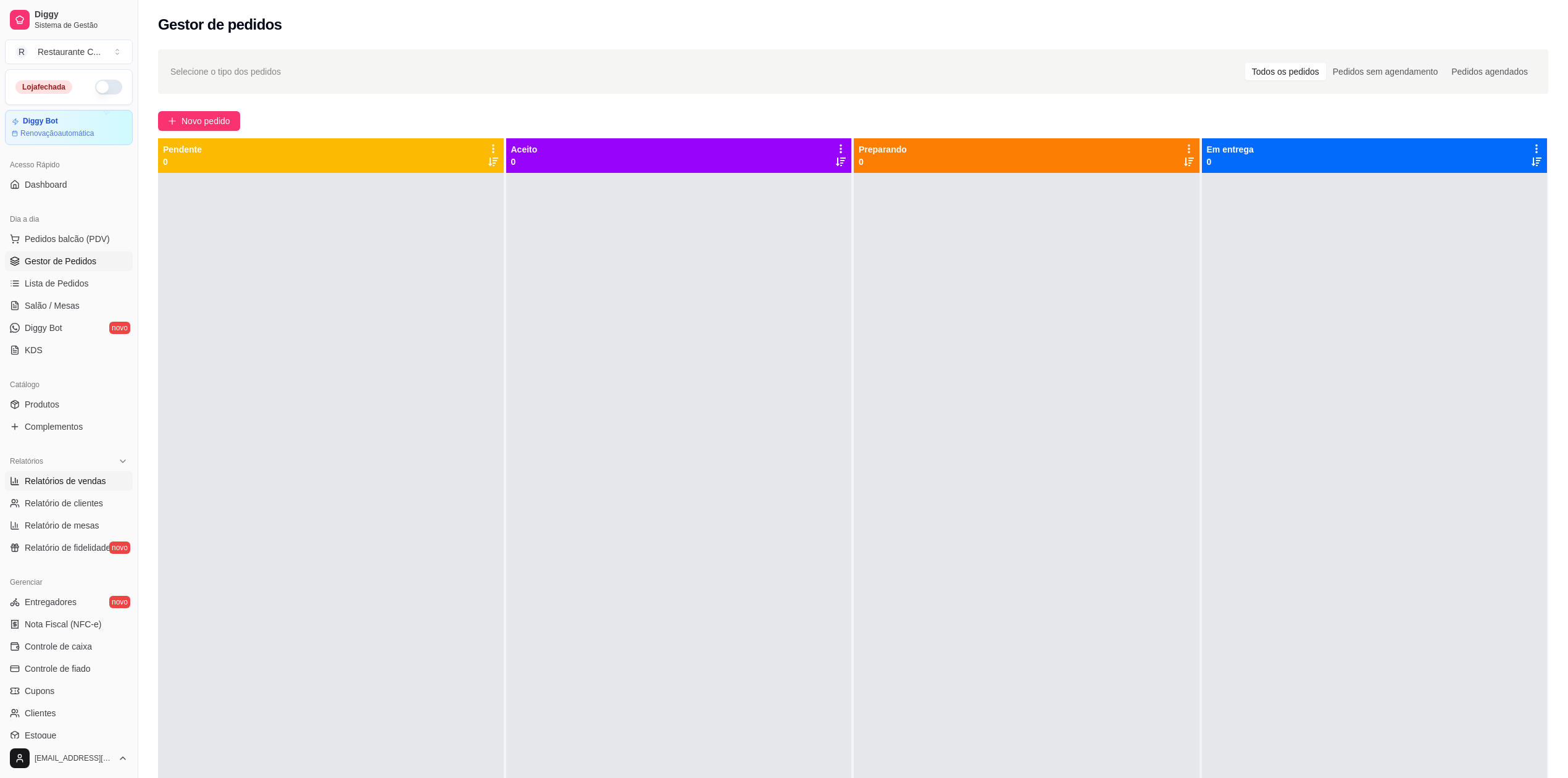
click at [85, 478] on span "Relatórios de vendas" at bounding box center [65, 481] width 82 height 12
select select "ALL"
select select "0"
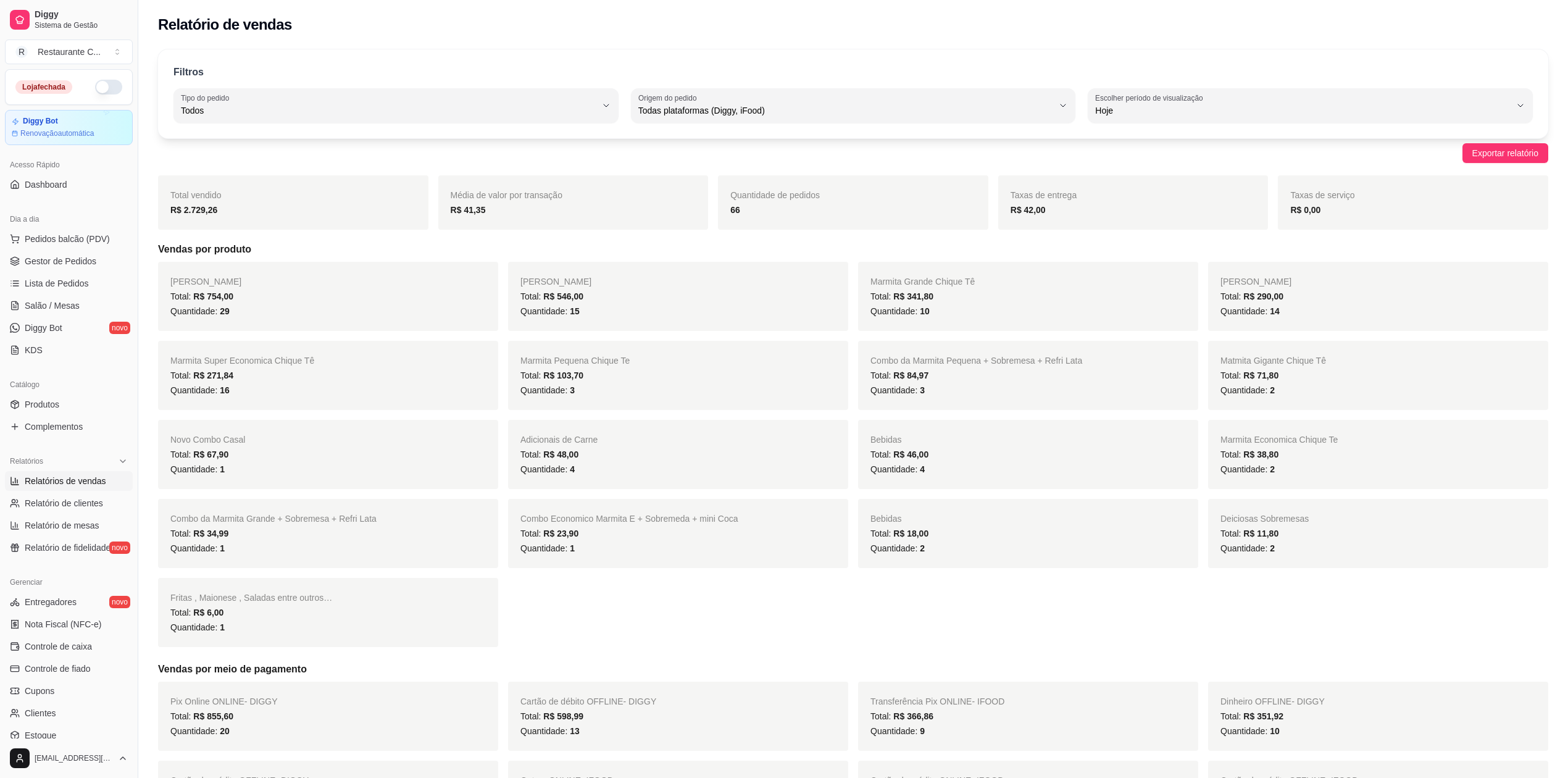
click at [477, 214] on strong "R$ 41,35" at bounding box center [468, 210] width 35 height 10
click at [504, 203] on div "Média de valor por transação R$ 41,35" at bounding box center [573, 202] width 270 height 54
click at [55, 255] on span "Gestor de Pedidos" at bounding box center [61, 261] width 72 height 12
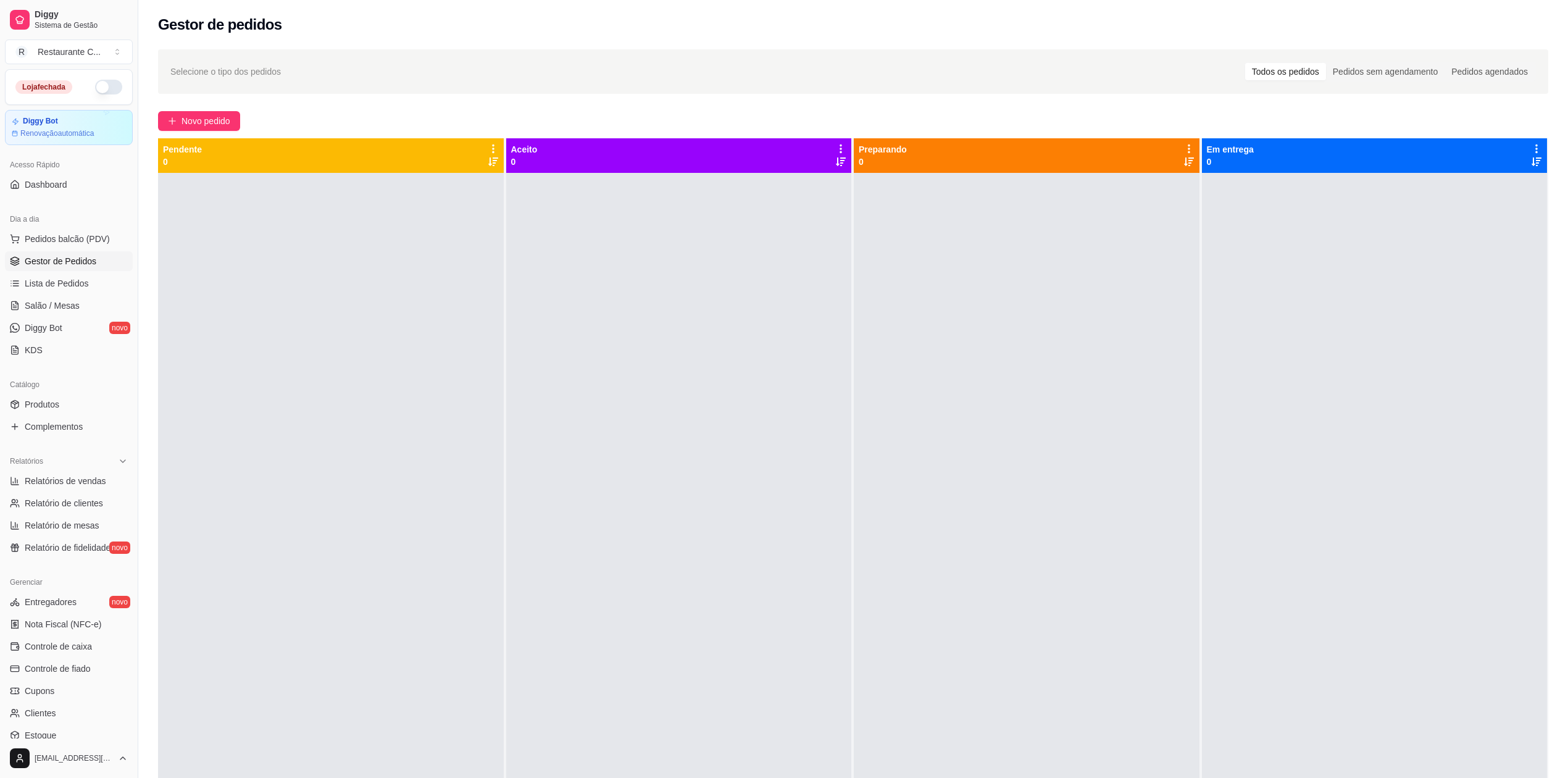
click at [465, 373] on div at bounding box center [330, 562] width 345 height 778
click at [75, 476] on span "Relatórios de vendas" at bounding box center [65, 481] width 82 height 12
select select "ALL"
select select "0"
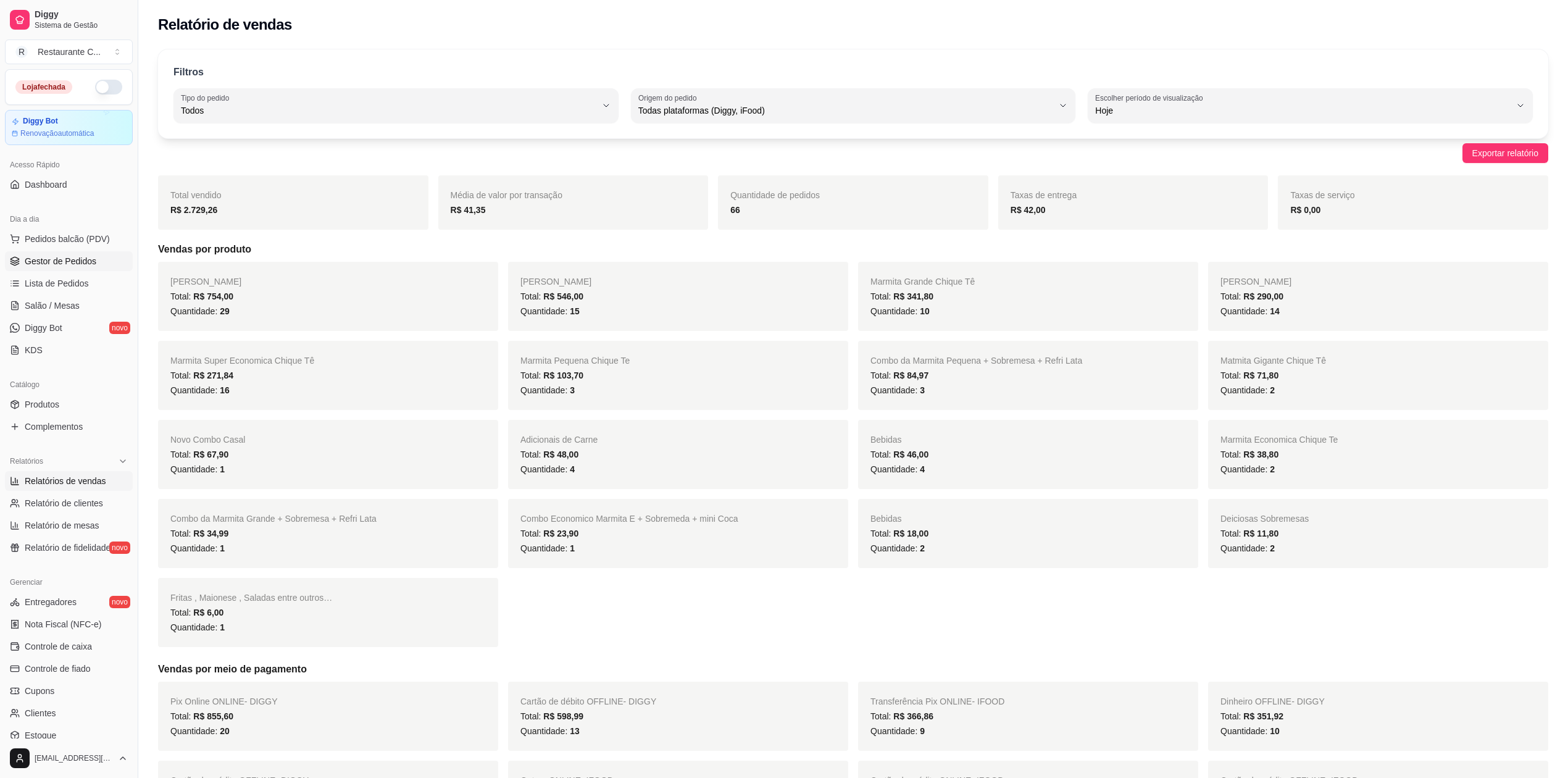
click at [67, 265] on span "Gestor de Pedidos" at bounding box center [61, 261] width 72 height 12
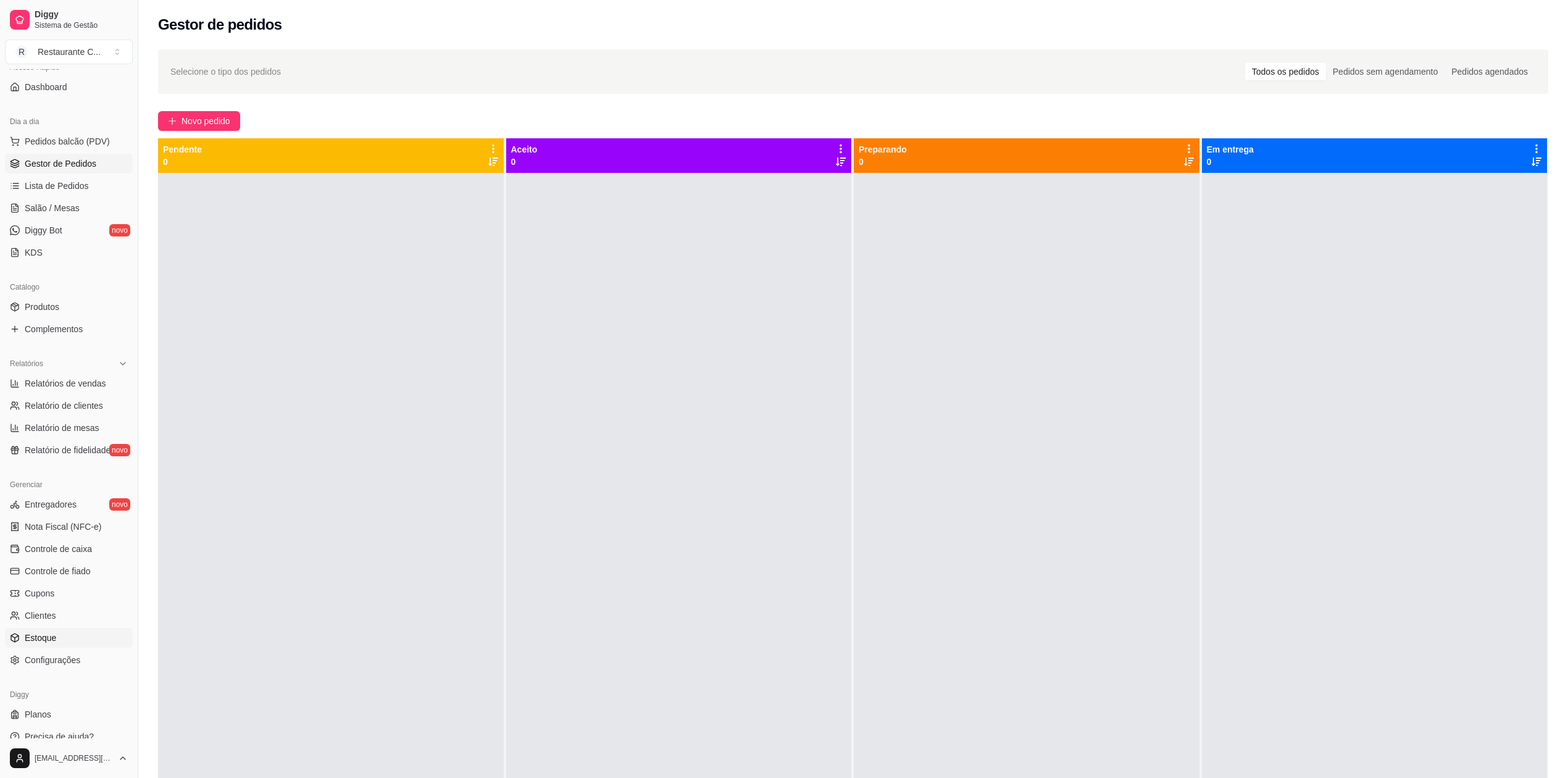
scroll to position [111, 0]
click at [78, 532] on span "Controle de caixa" at bounding box center [58, 536] width 67 height 12
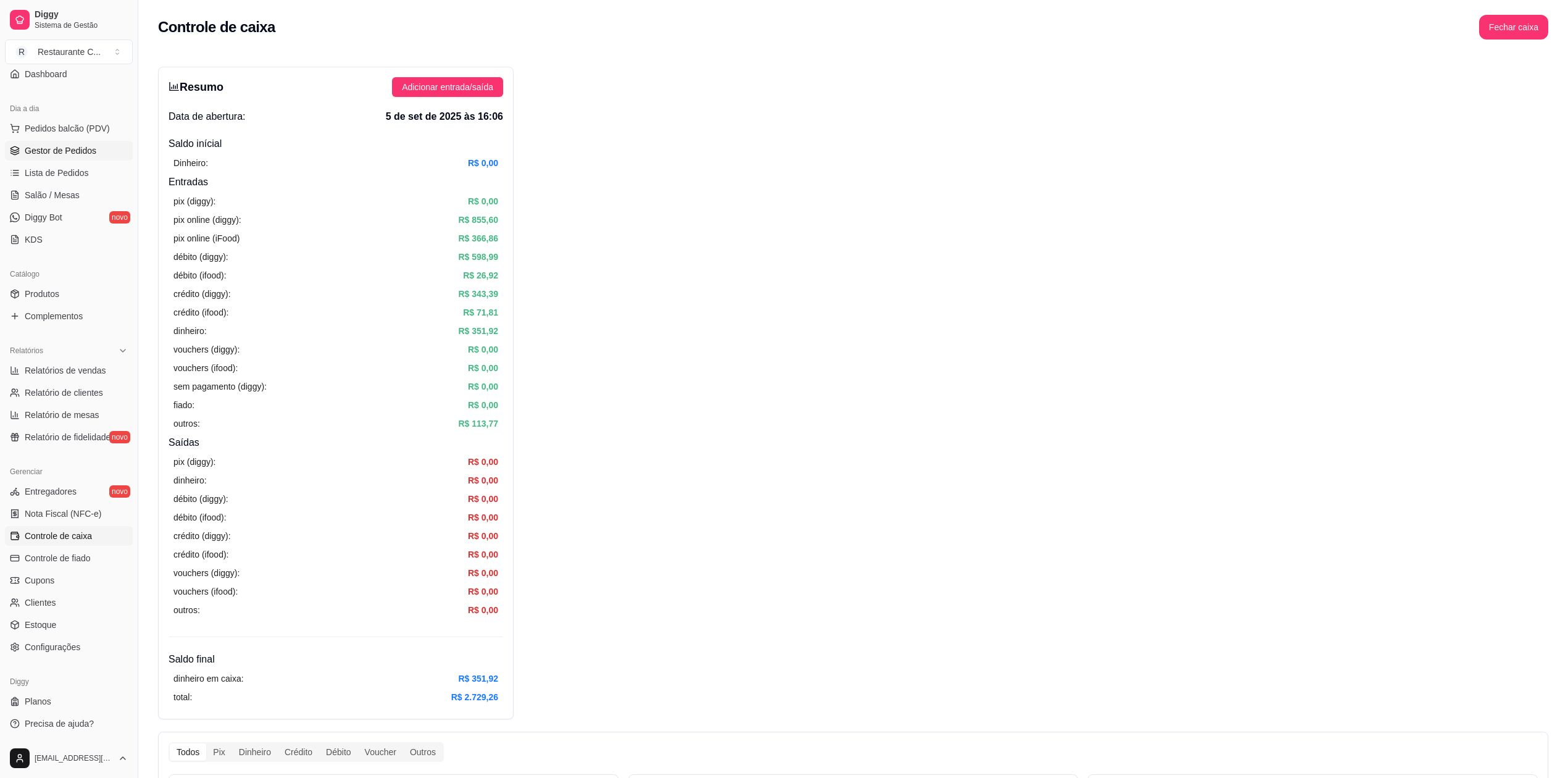
click at [64, 154] on span "Gestor de Pedidos" at bounding box center [61, 150] width 72 height 12
